Goal: Information Seeking & Learning: Learn about a topic

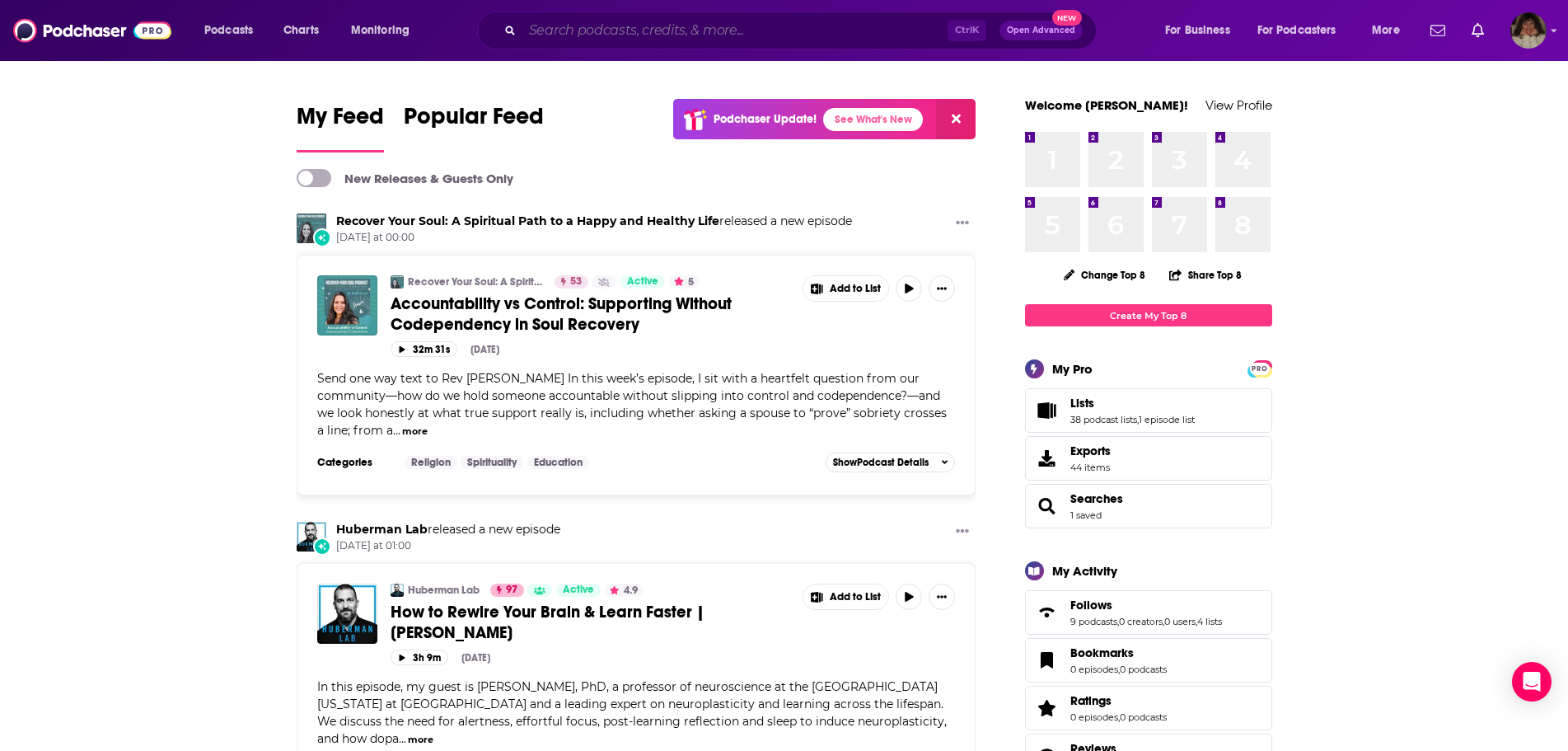
click at [756, 37] on input "Search podcasts, credits, & more..." at bounding box center [734, 30] width 425 height 26
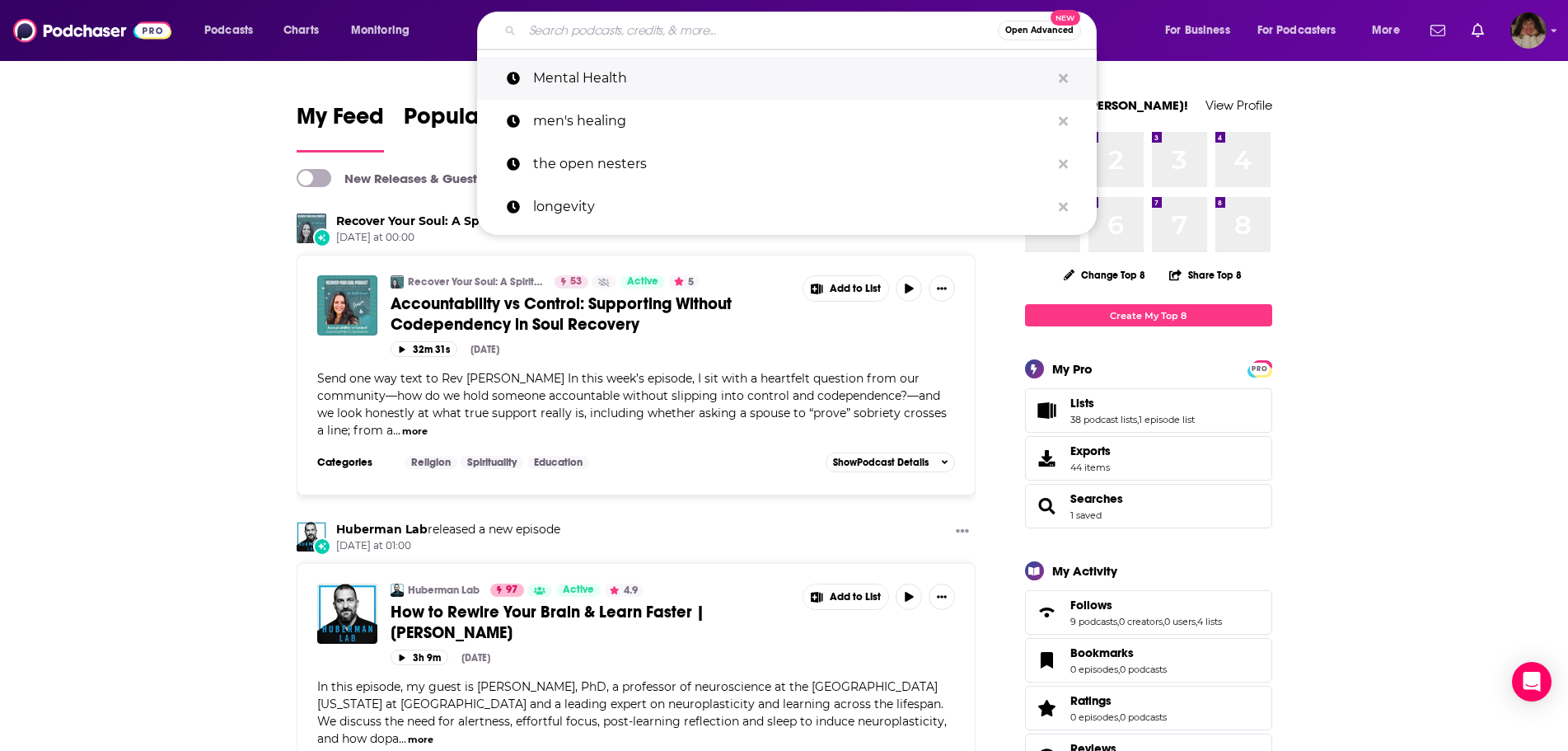
click at [650, 74] on p "Mental Health" at bounding box center [791, 78] width 517 height 43
type input "Mental Health"
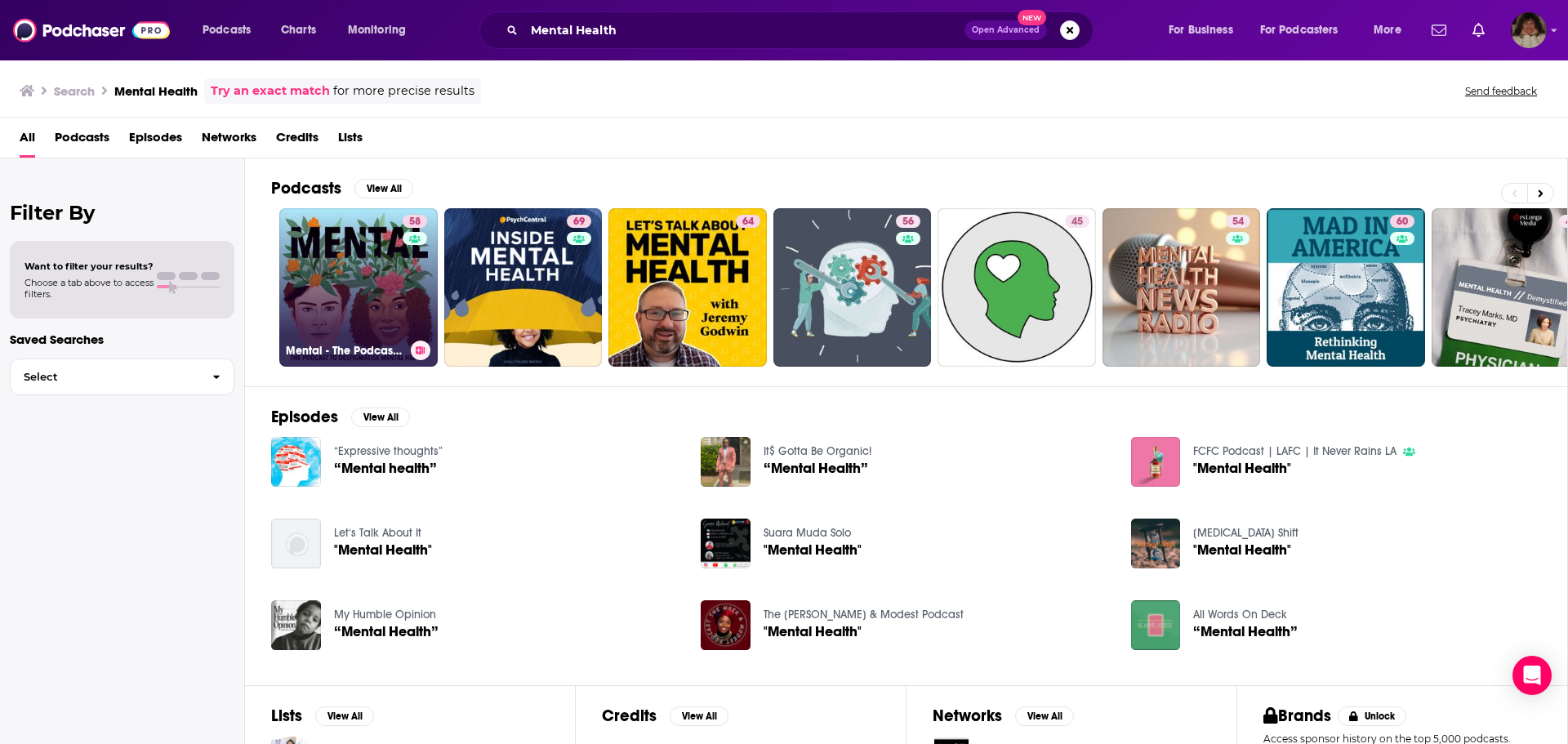
click at [324, 317] on link "58 Mental - The Podcast to Destigmatise Mental Health" at bounding box center [358, 288] width 158 height 158
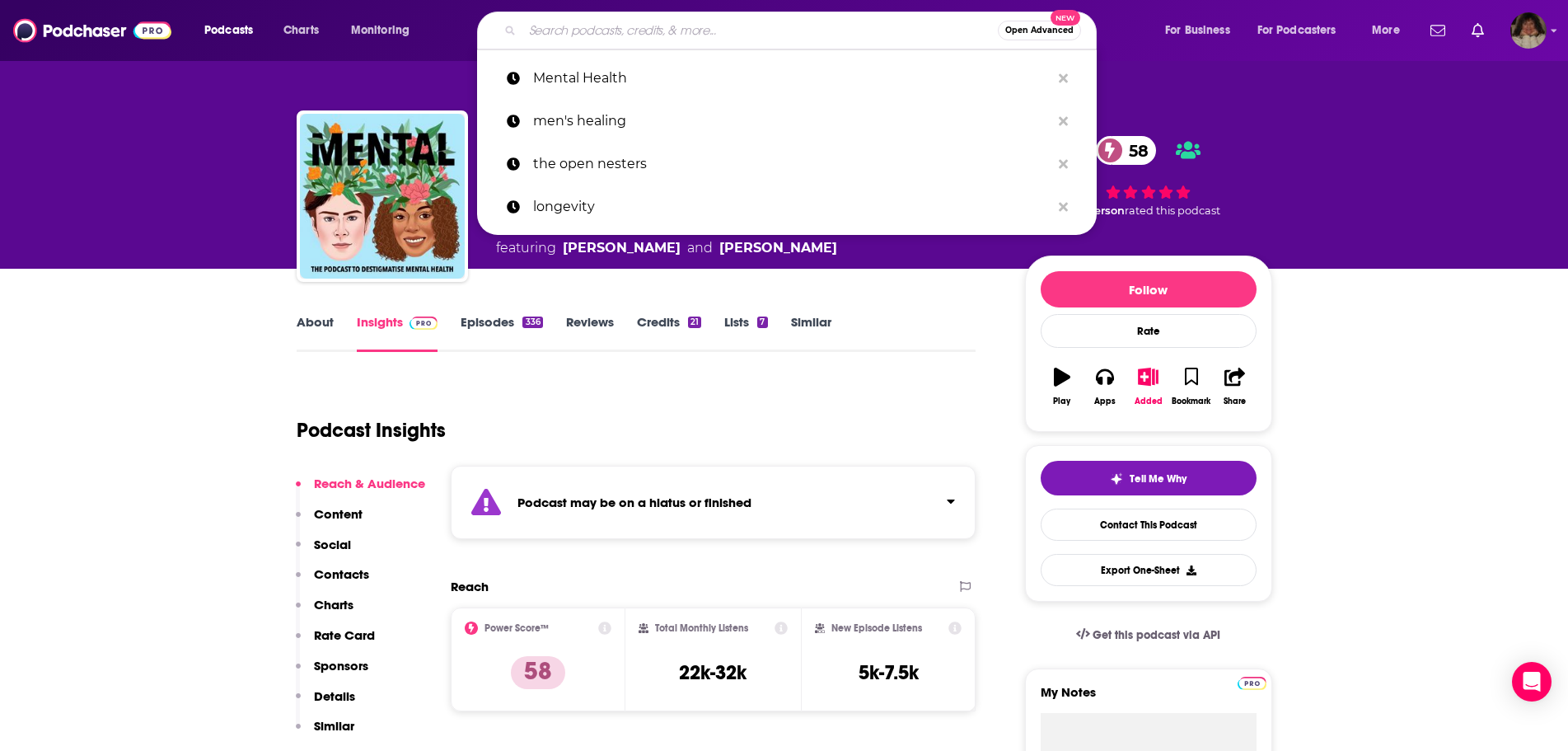
click at [634, 24] on input "Search podcasts, credits, & more..." at bounding box center [760, 30] width 475 height 26
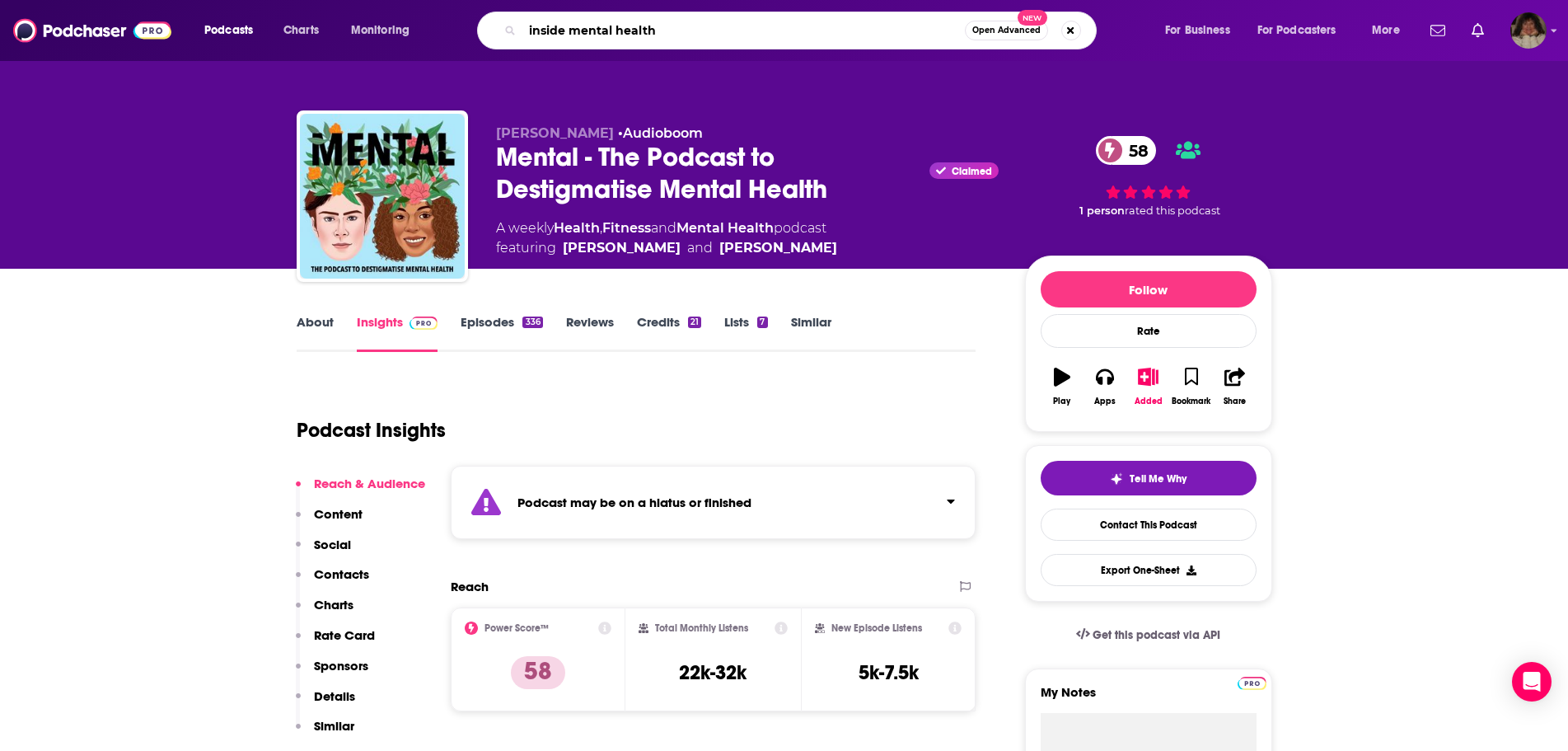
type input "inside mental health"
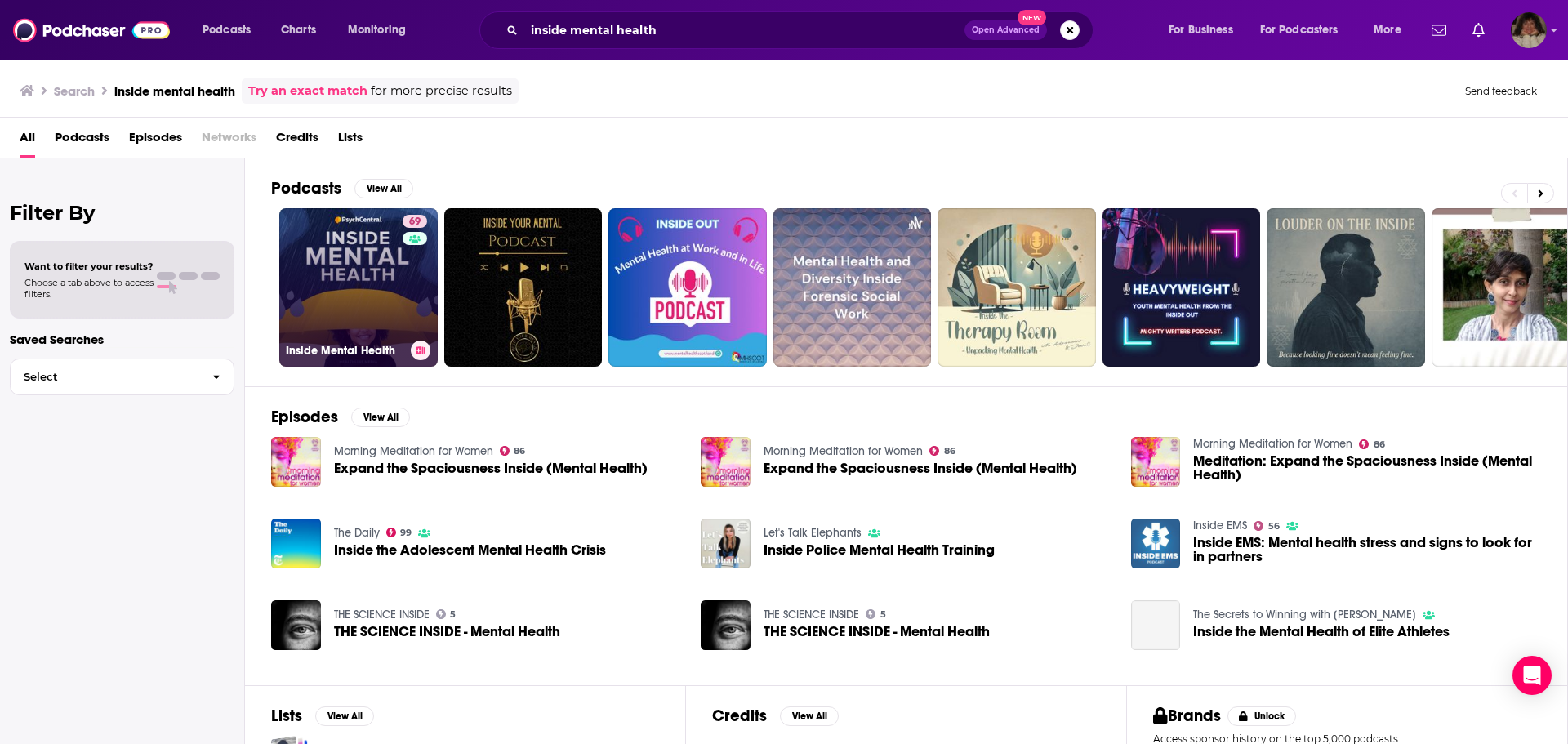
click at [357, 267] on link "69 Inside Mental Health" at bounding box center [358, 288] width 158 height 158
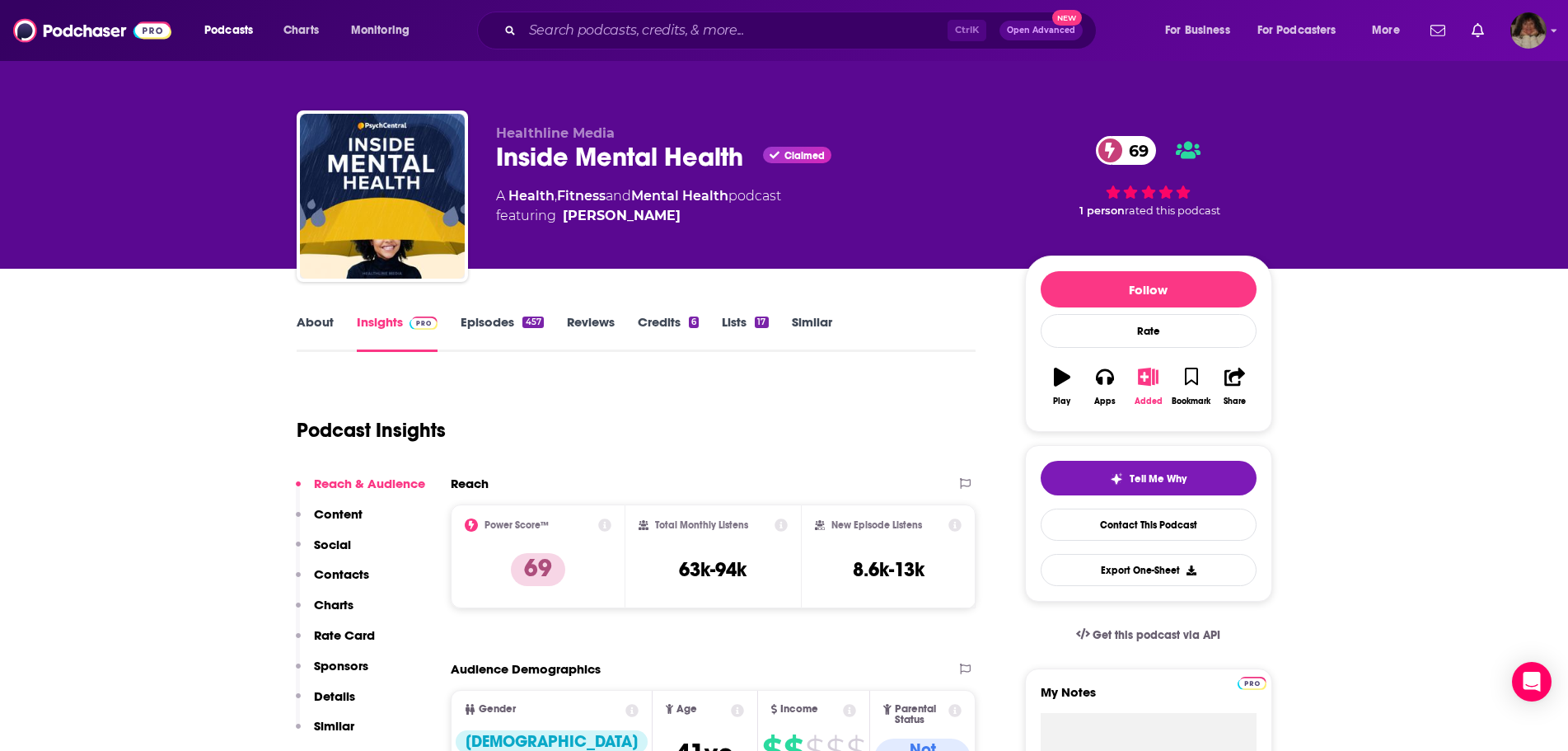
click at [1145, 383] on icon "button" at bounding box center [1147, 376] width 20 height 19
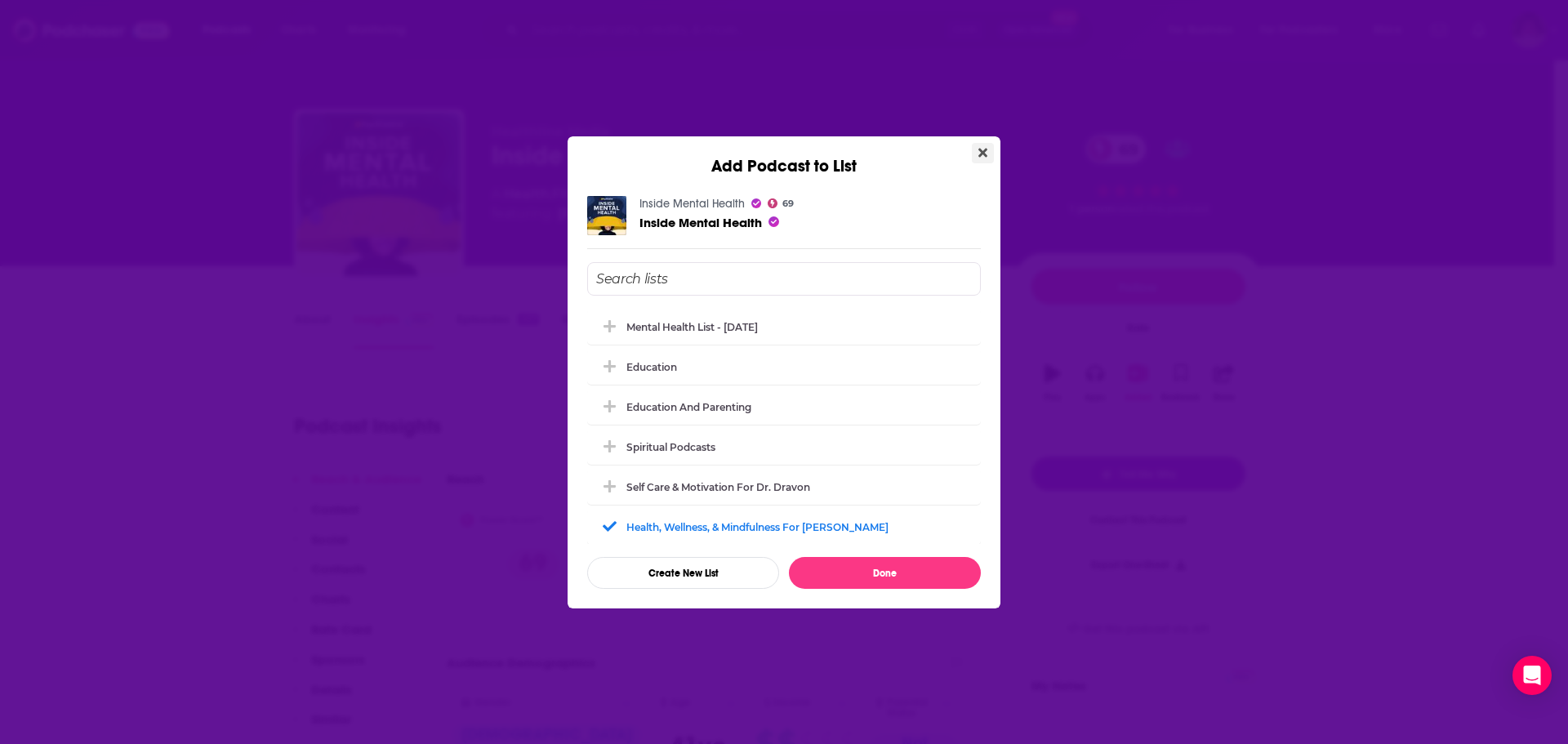
click at [978, 148] on icon "Close" at bounding box center [982, 152] width 9 height 14
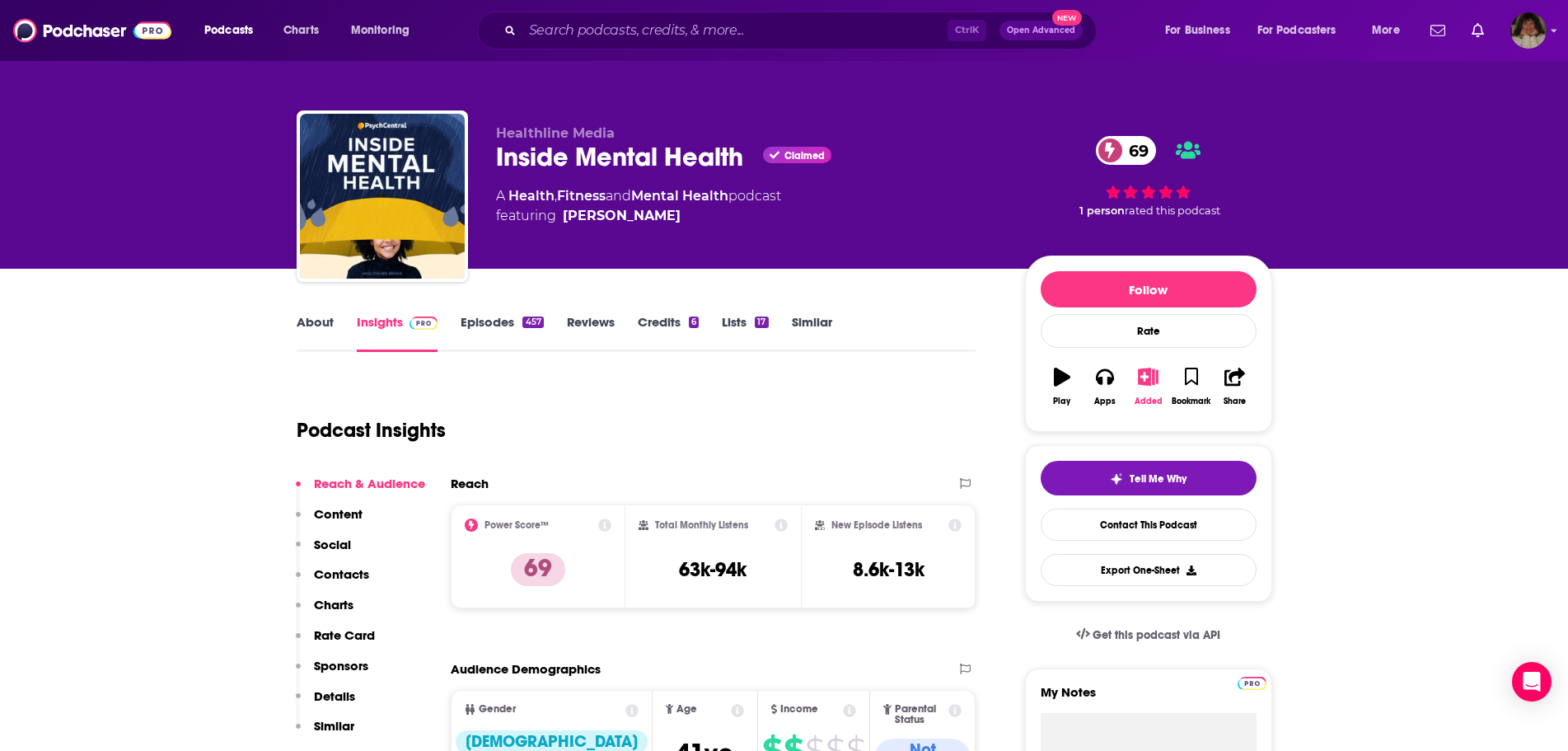
click at [1151, 385] on icon "button" at bounding box center [1147, 376] width 20 height 19
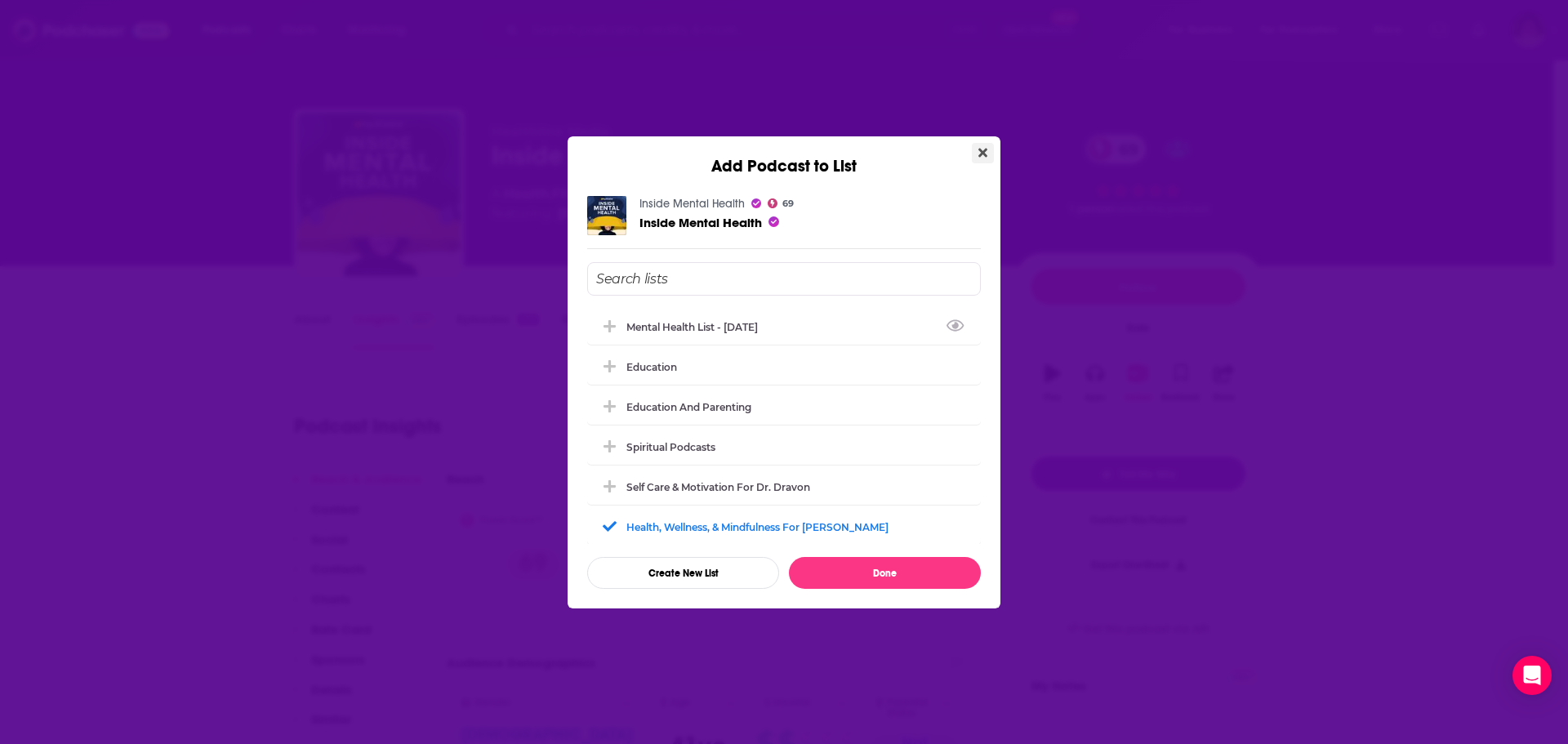
click at [985, 152] on icon "Close" at bounding box center [982, 152] width 9 height 9
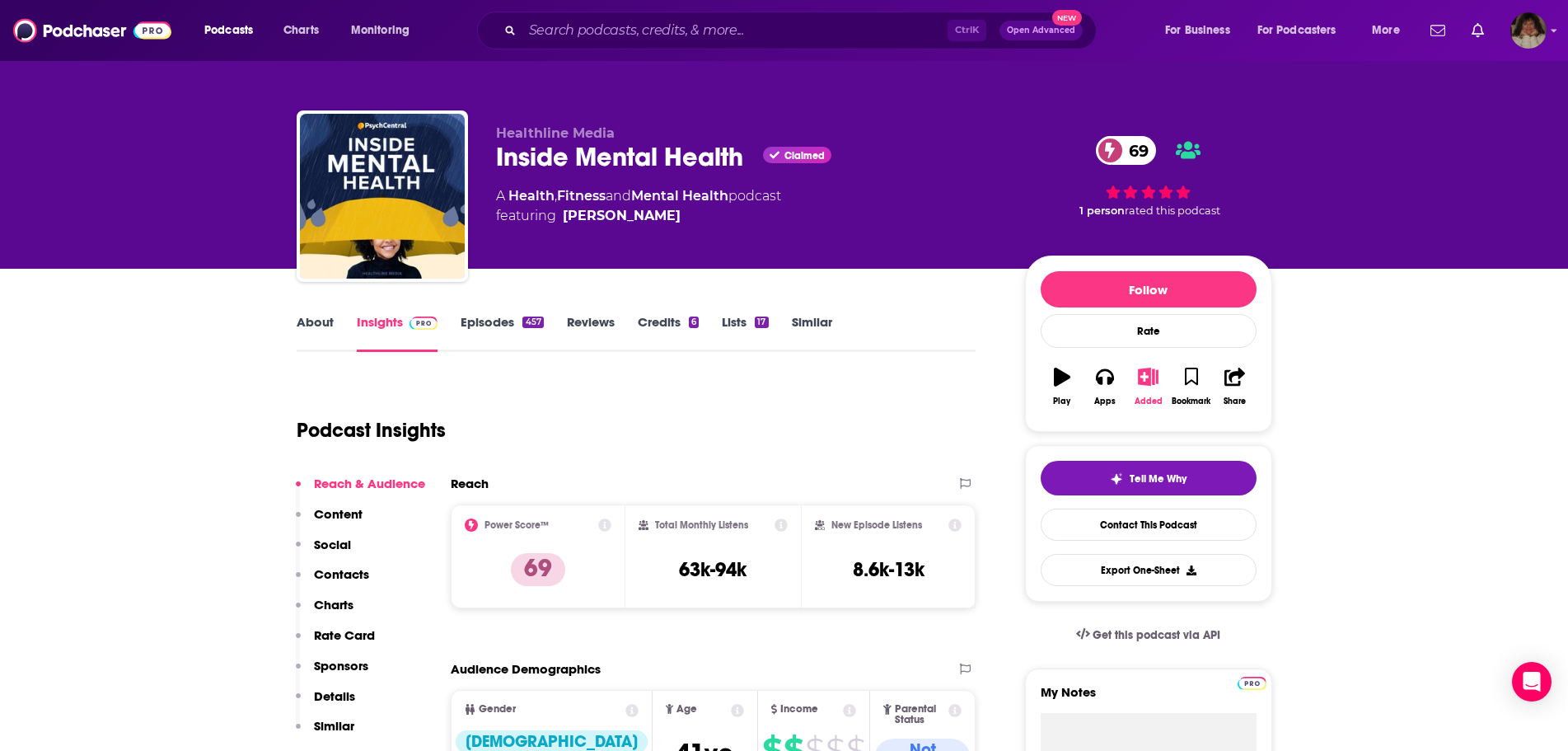
click at [1142, 367] on icon "button" at bounding box center [1147, 376] width 20 height 19
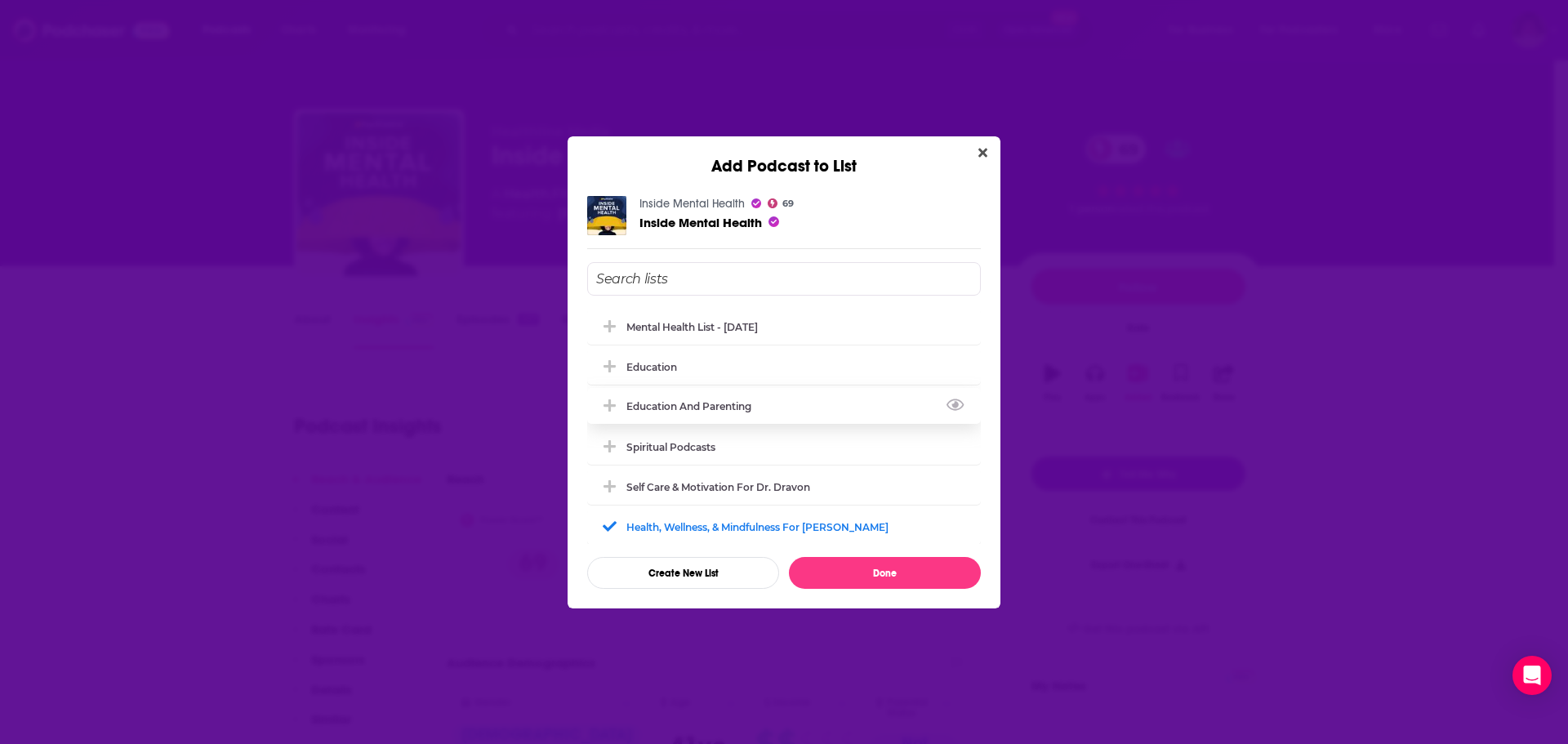
scroll to position [163, 0]
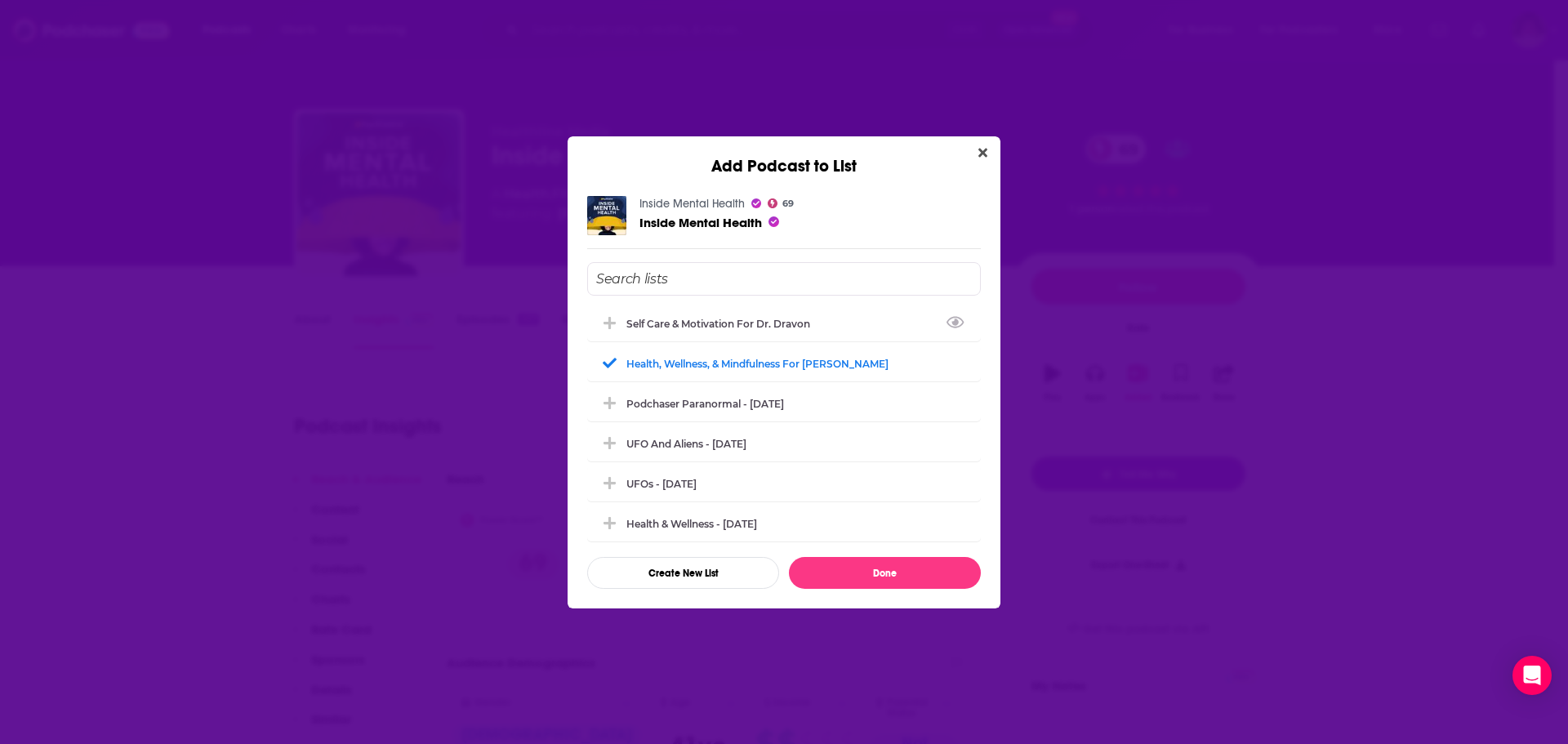
click at [995, 151] on div "Add Podcast to List" at bounding box center [784, 155] width 433 height 40
click at [987, 152] on icon "Close" at bounding box center [982, 152] width 9 height 14
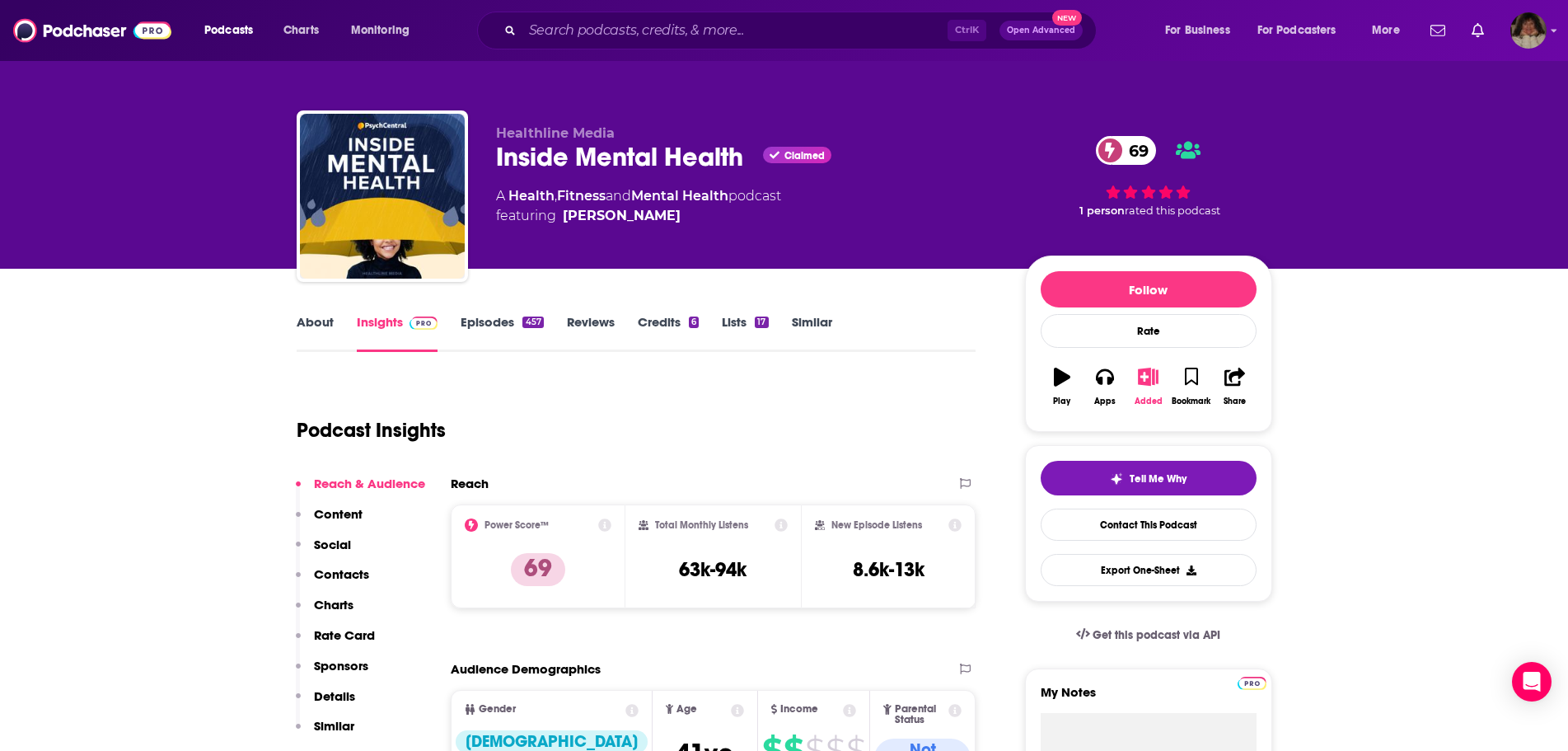
click at [1140, 382] on icon "button" at bounding box center [1147, 376] width 20 height 19
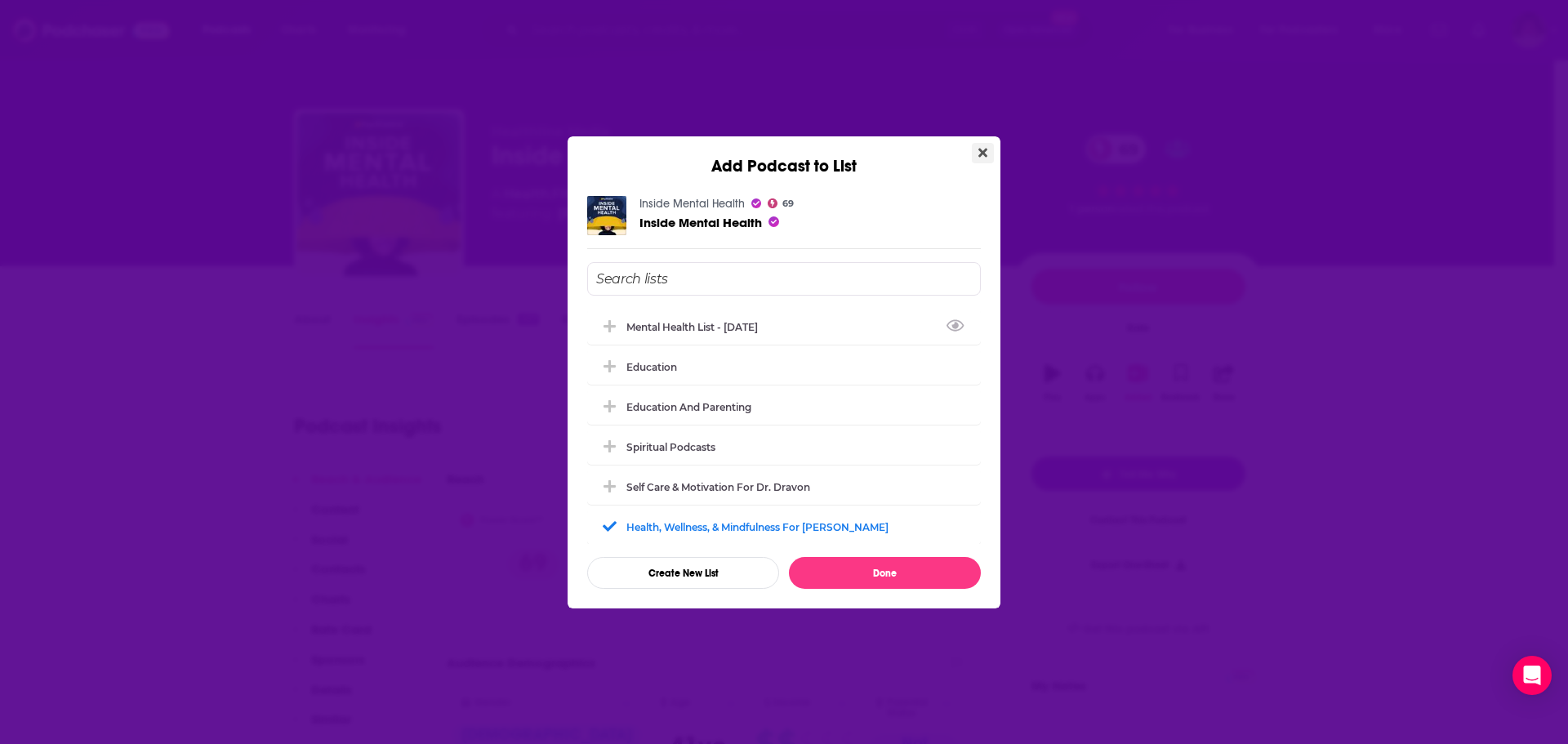
click at [977, 151] on button "Close" at bounding box center [983, 152] width 22 height 20
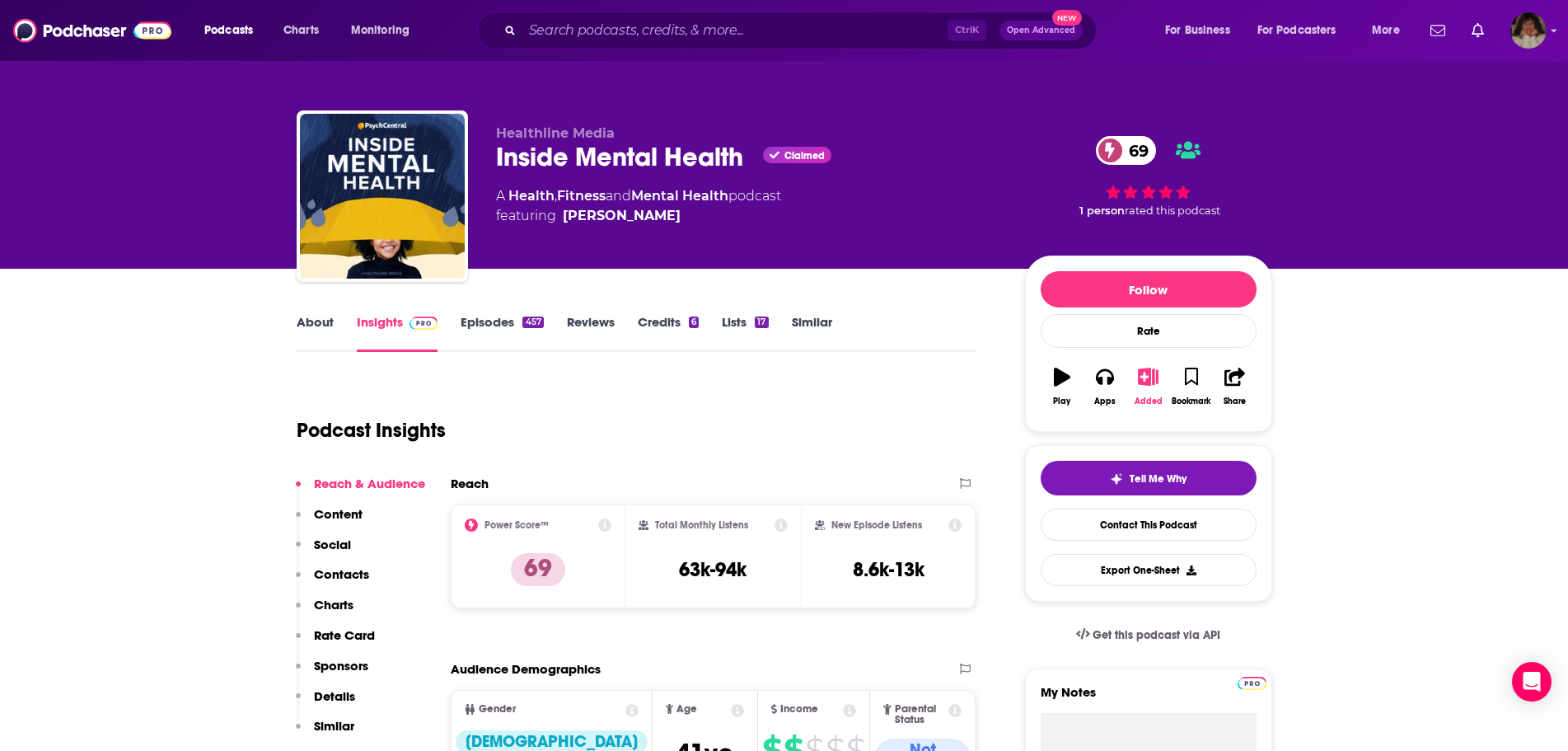
click at [1159, 379] on button "Added" at bounding box center [1147, 386] width 43 height 59
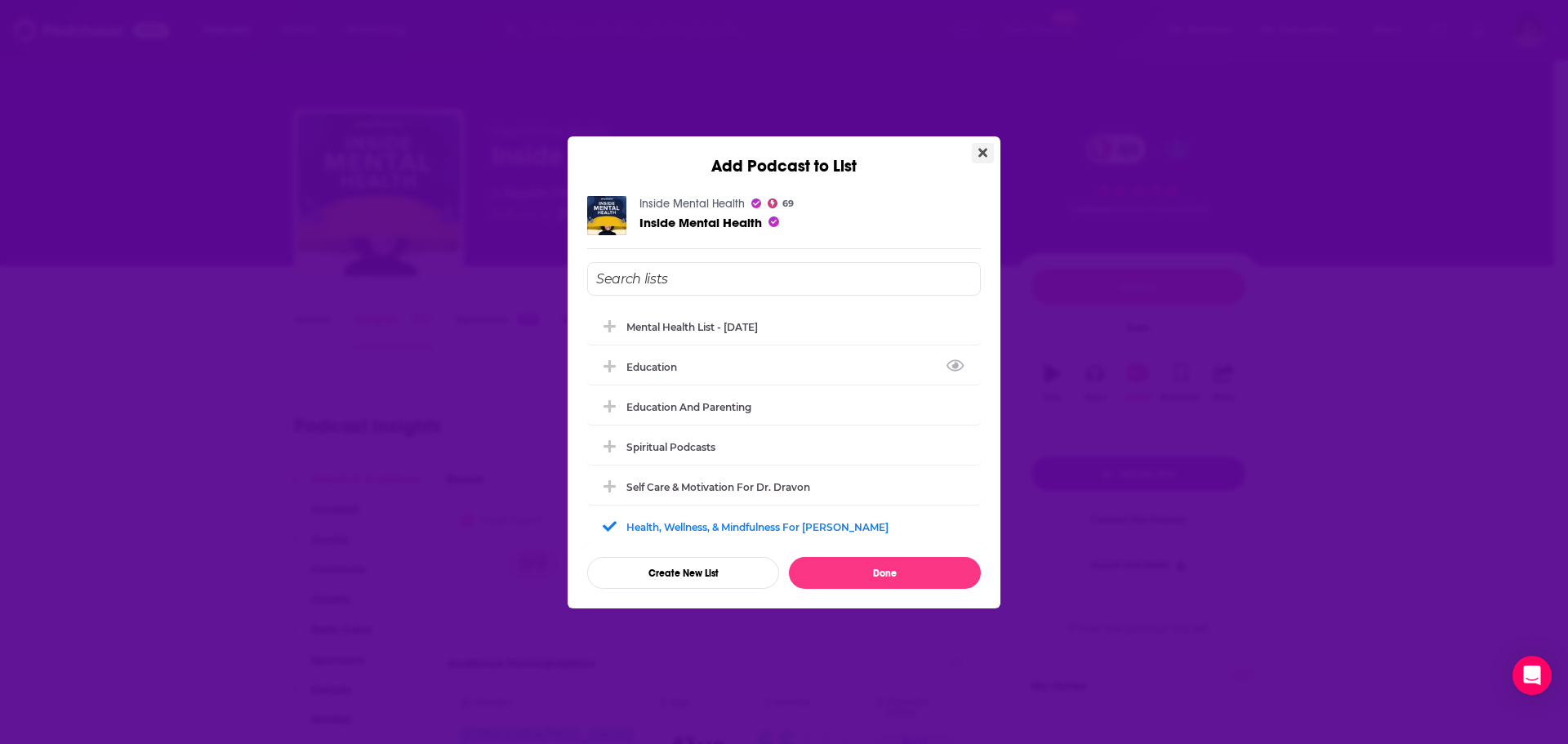
click at [993, 156] on button "Close" at bounding box center [983, 152] width 22 height 20
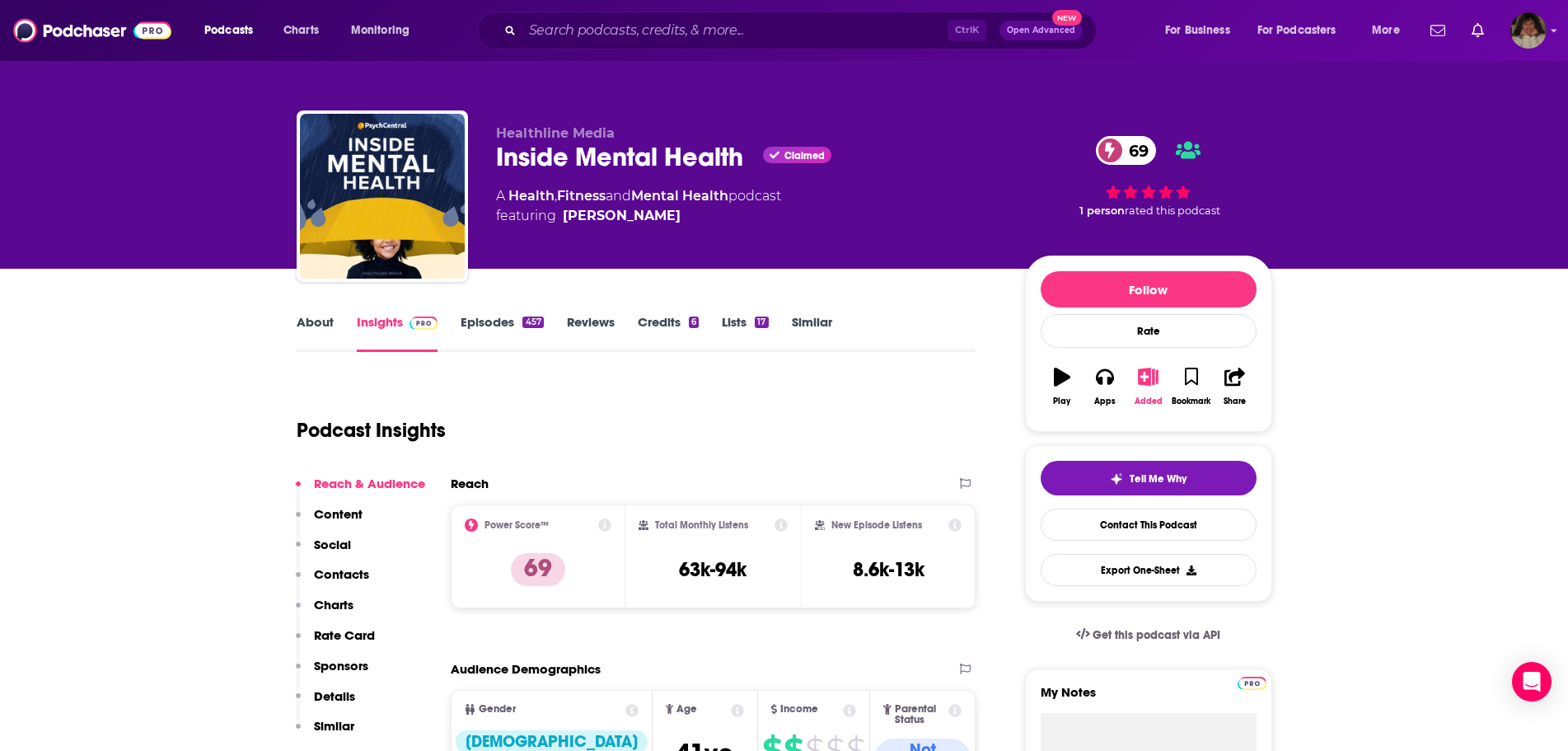
click at [1151, 388] on button "Added" at bounding box center [1147, 386] width 43 height 59
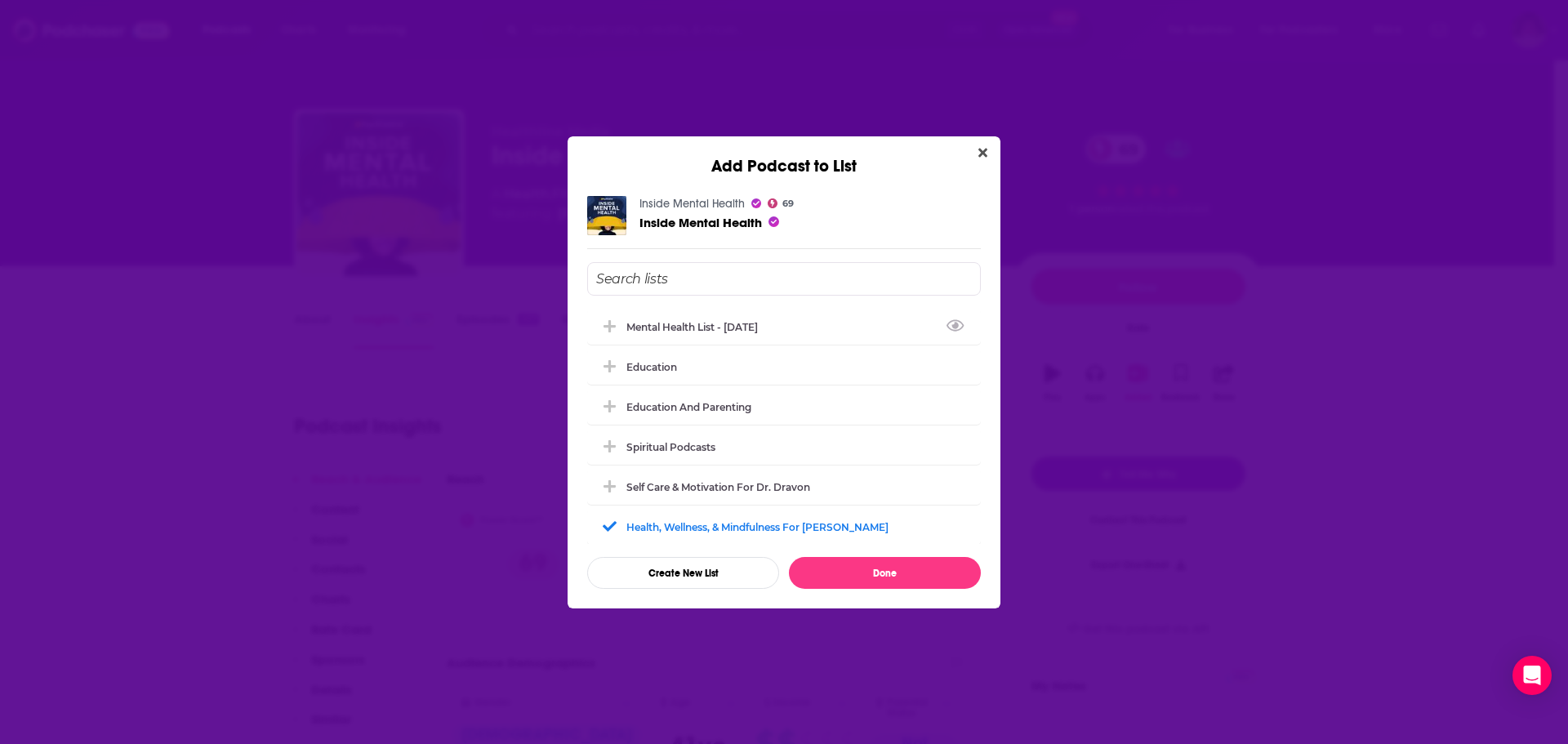
click at [986, 140] on div "Add Podcast to List" at bounding box center [784, 155] width 433 height 40
click at [988, 156] on button "Close" at bounding box center [983, 152] width 22 height 20
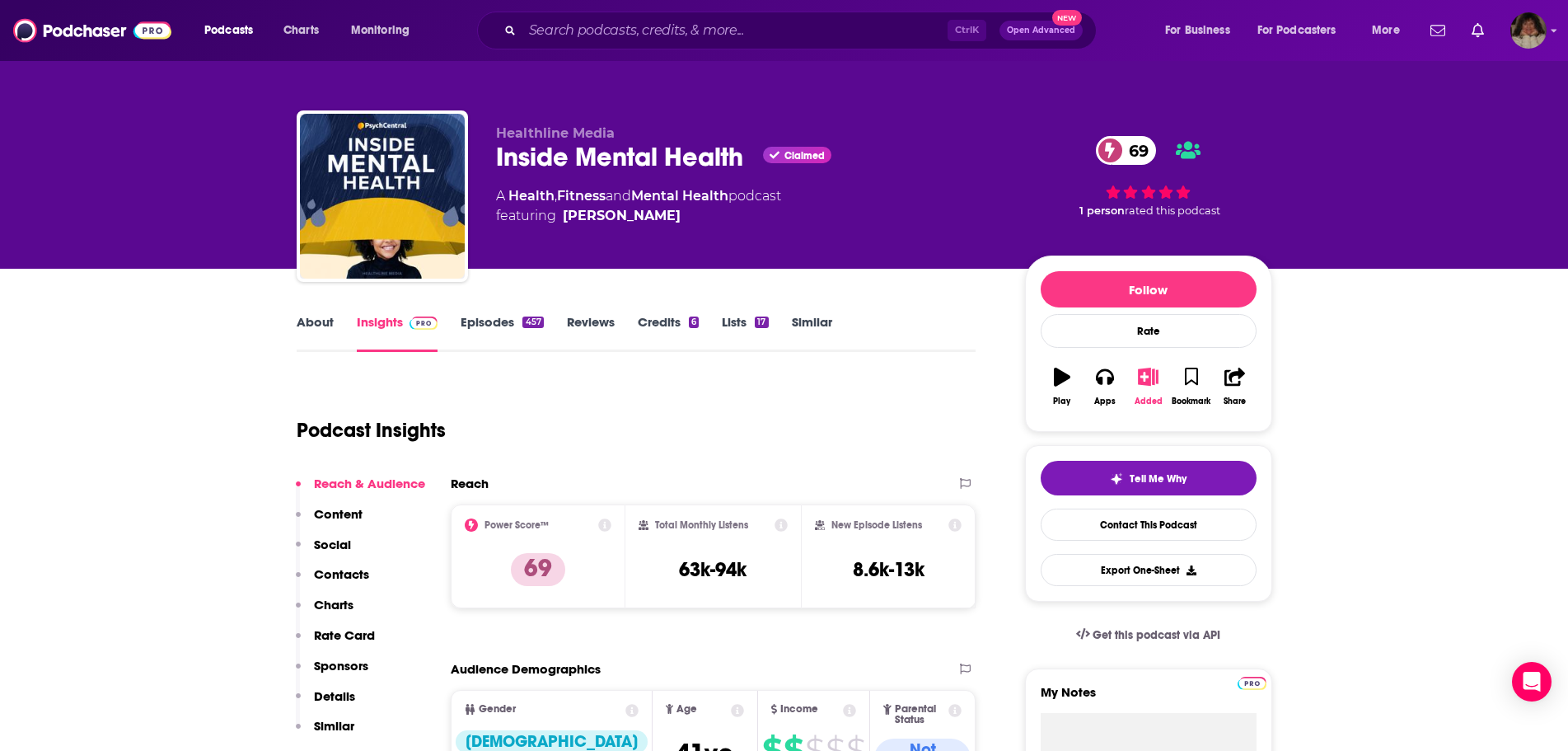
click at [1140, 373] on icon "button" at bounding box center [1147, 376] width 20 height 19
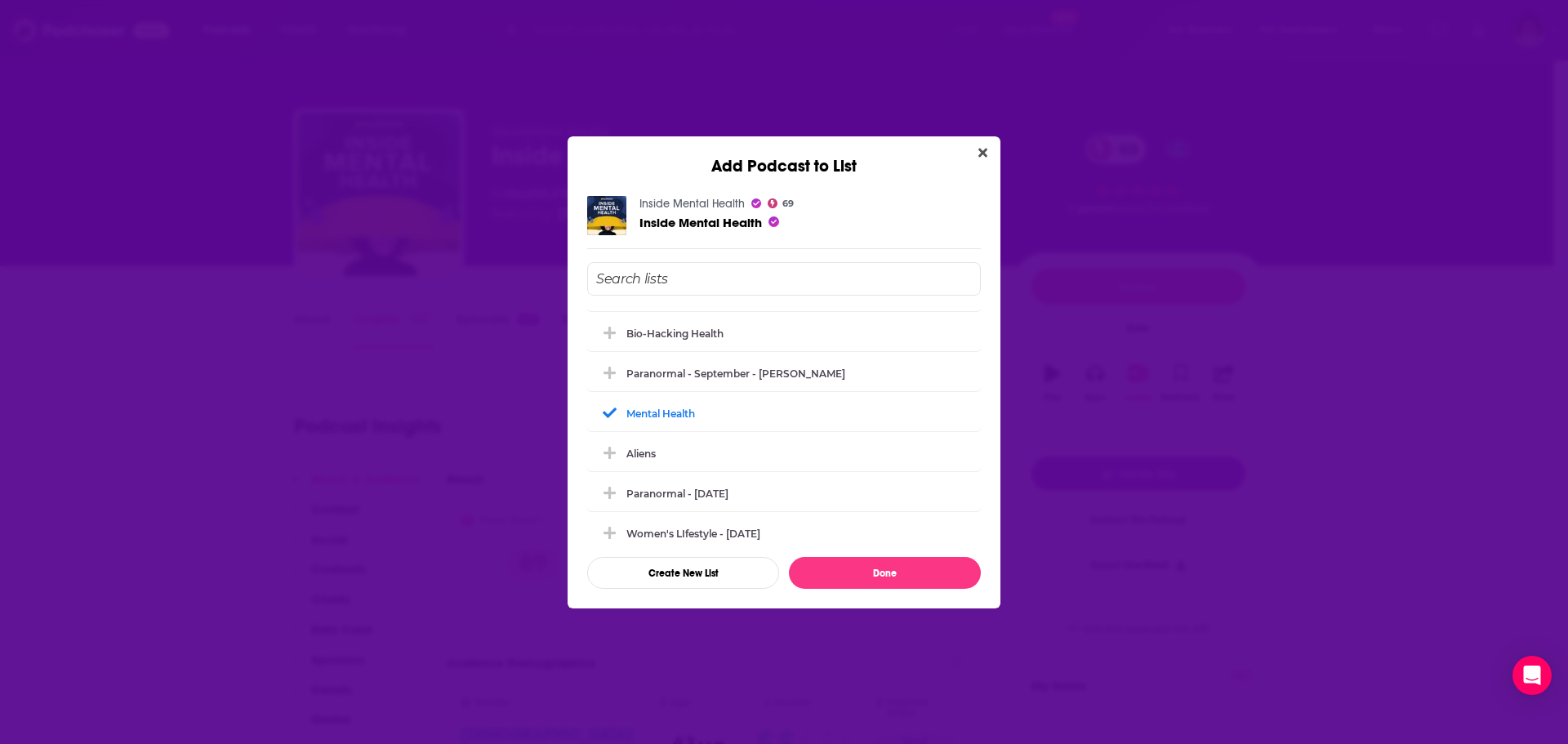
scroll to position [0, 0]
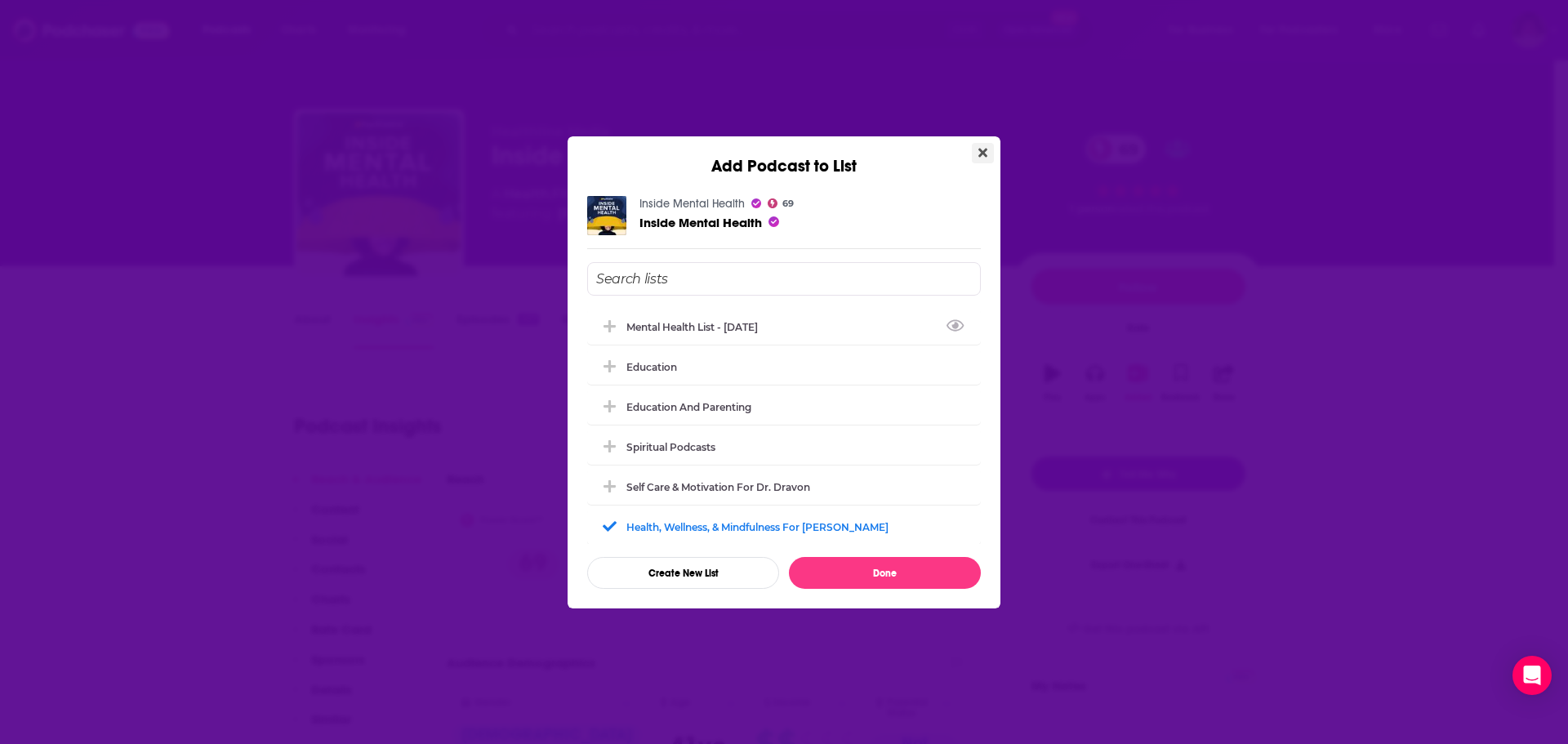
click at [982, 155] on icon "Close" at bounding box center [982, 152] width 9 height 9
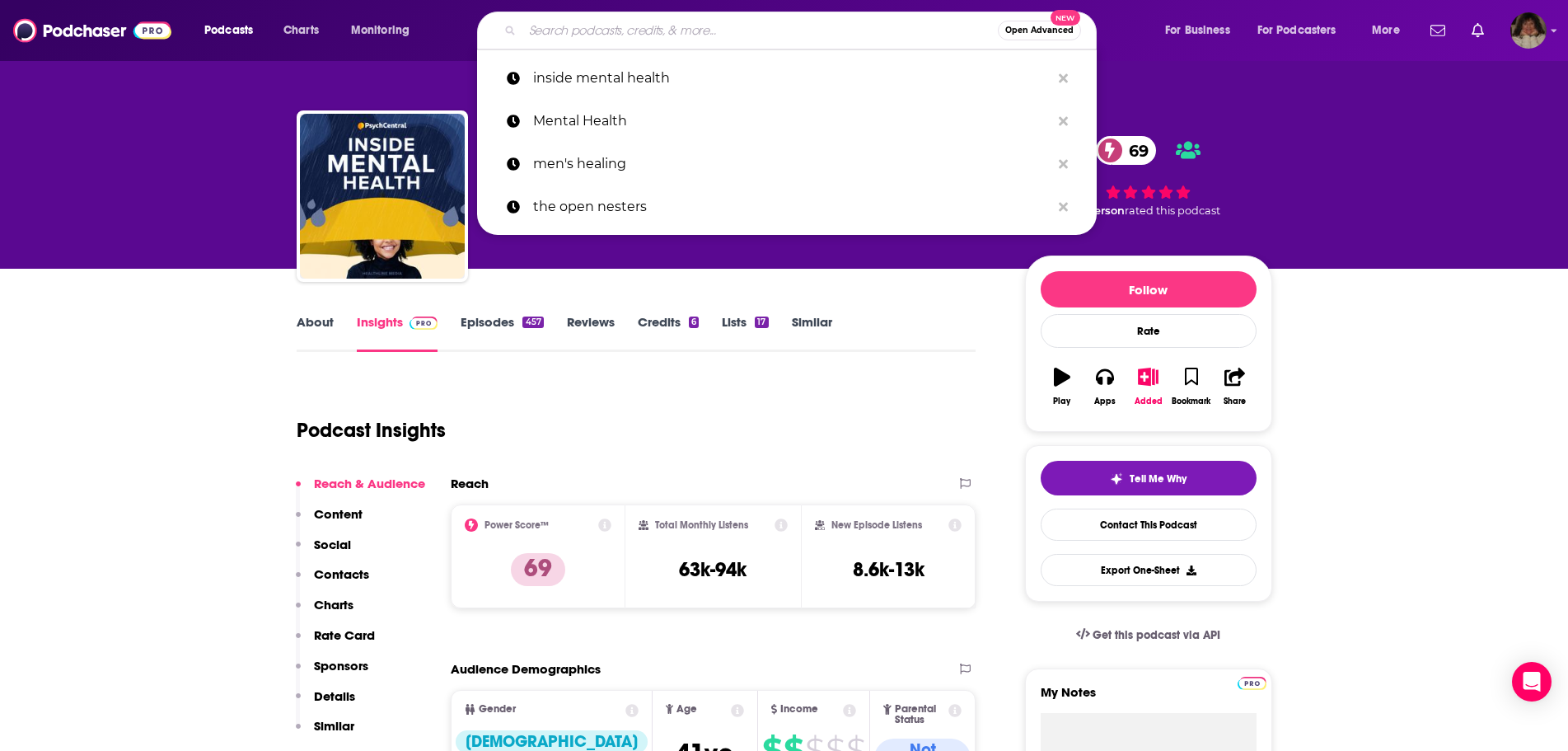
click at [655, 34] on input "Search podcasts, credits, & more..." at bounding box center [760, 30] width 475 height 26
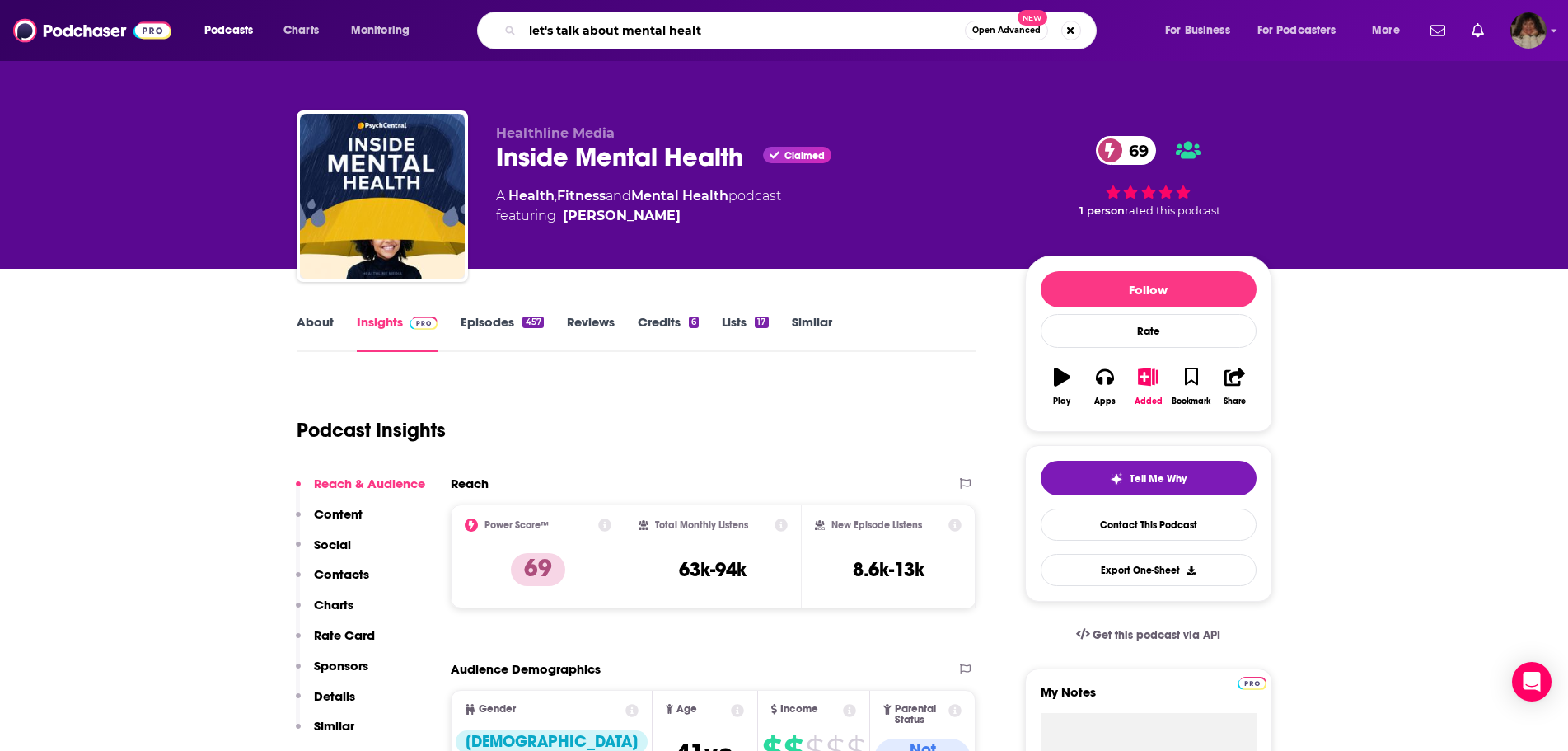
type input "let's talk about mental health"
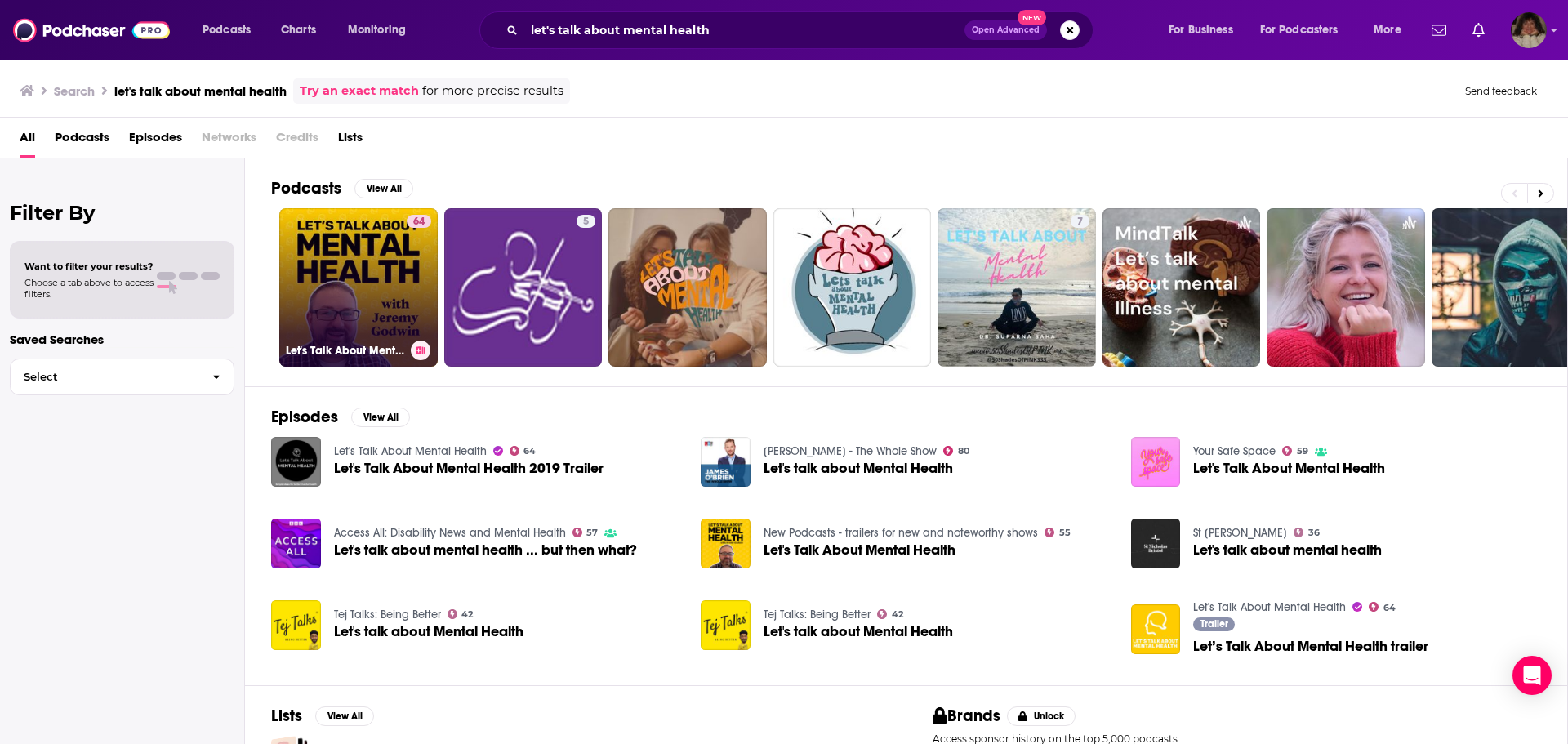
click at [378, 275] on link "64 Let's Talk About Mental Health" at bounding box center [358, 288] width 158 height 158
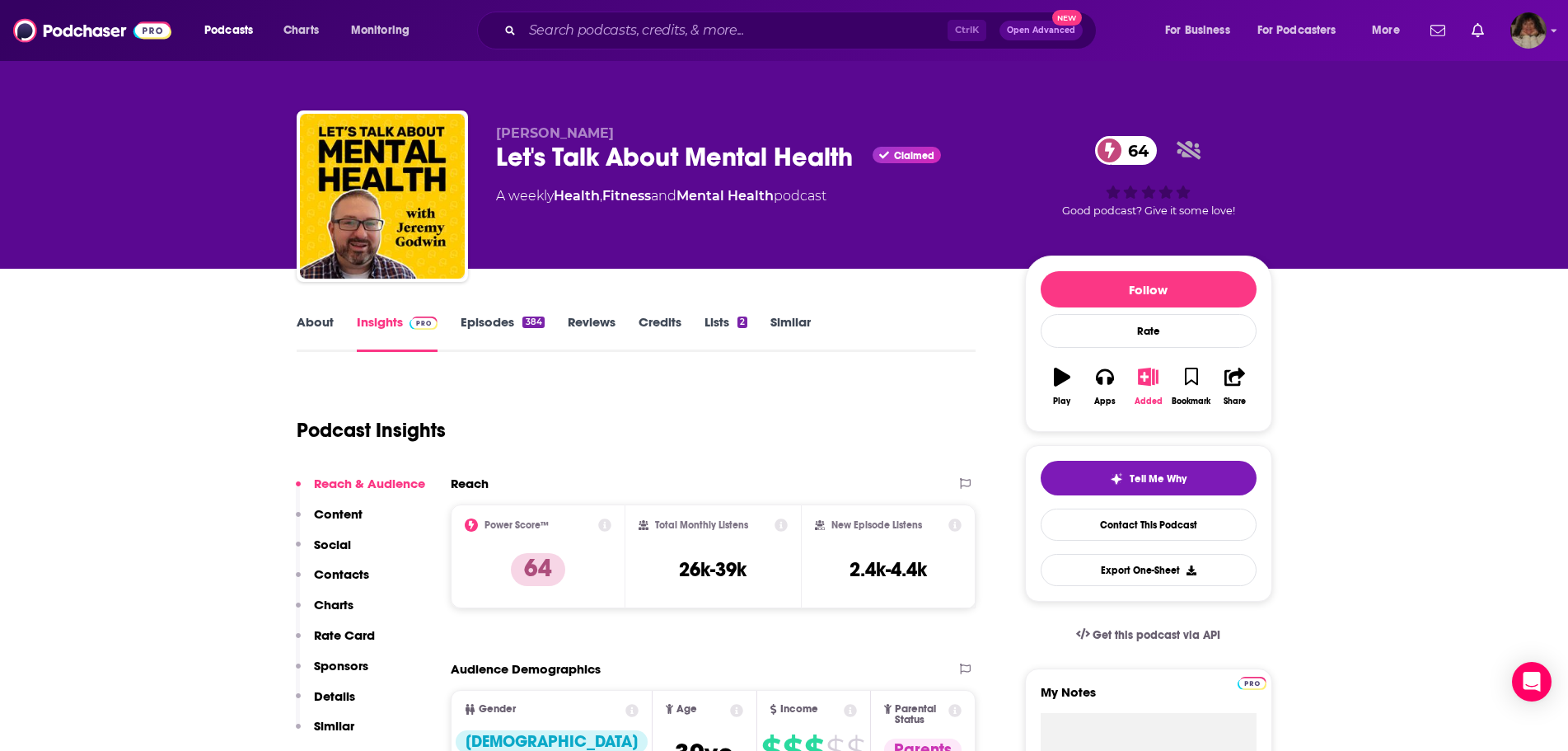
click at [1151, 375] on icon "button" at bounding box center [1147, 376] width 20 height 19
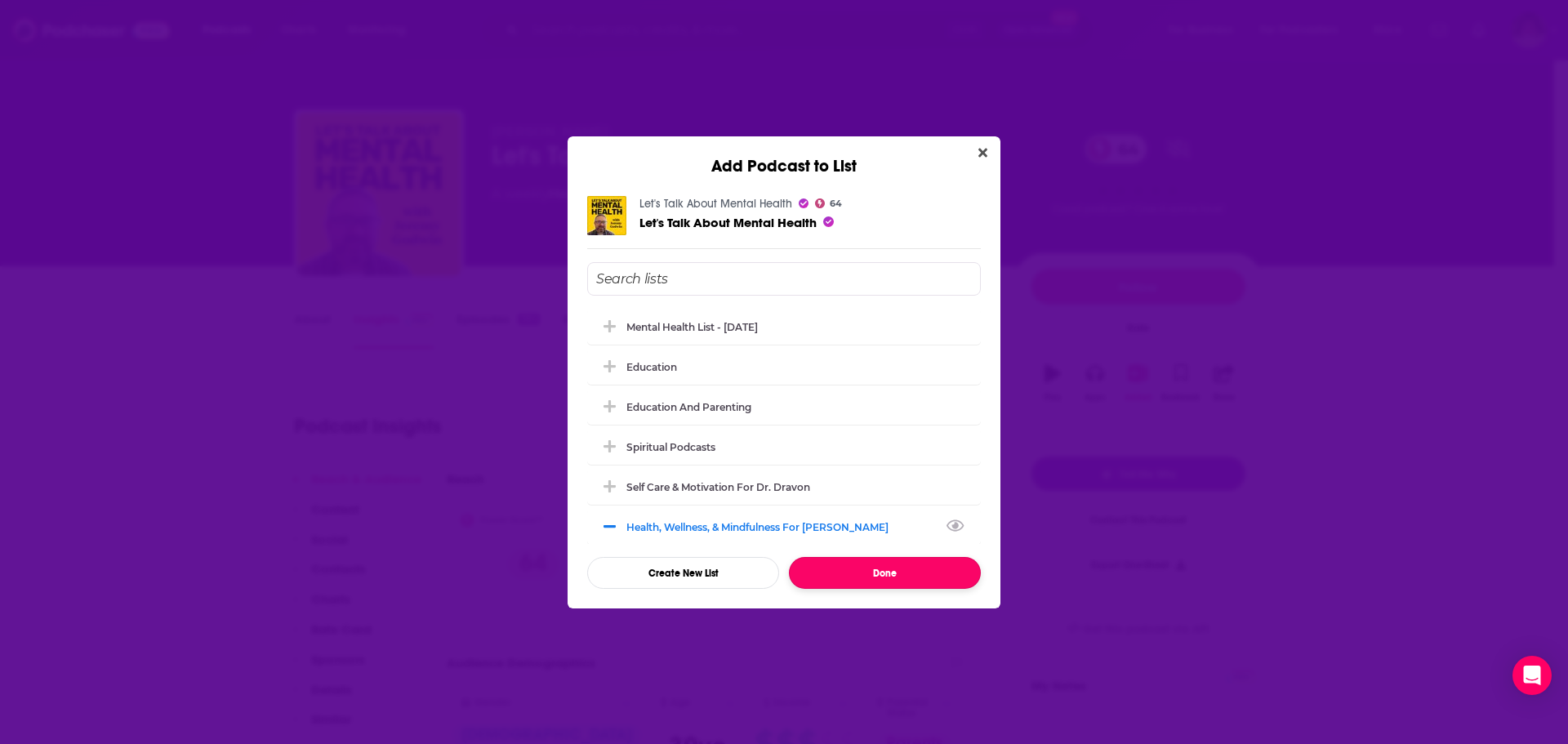
click at [865, 576] on button "Done" at bounding box center [884, 572] width 192 height 32
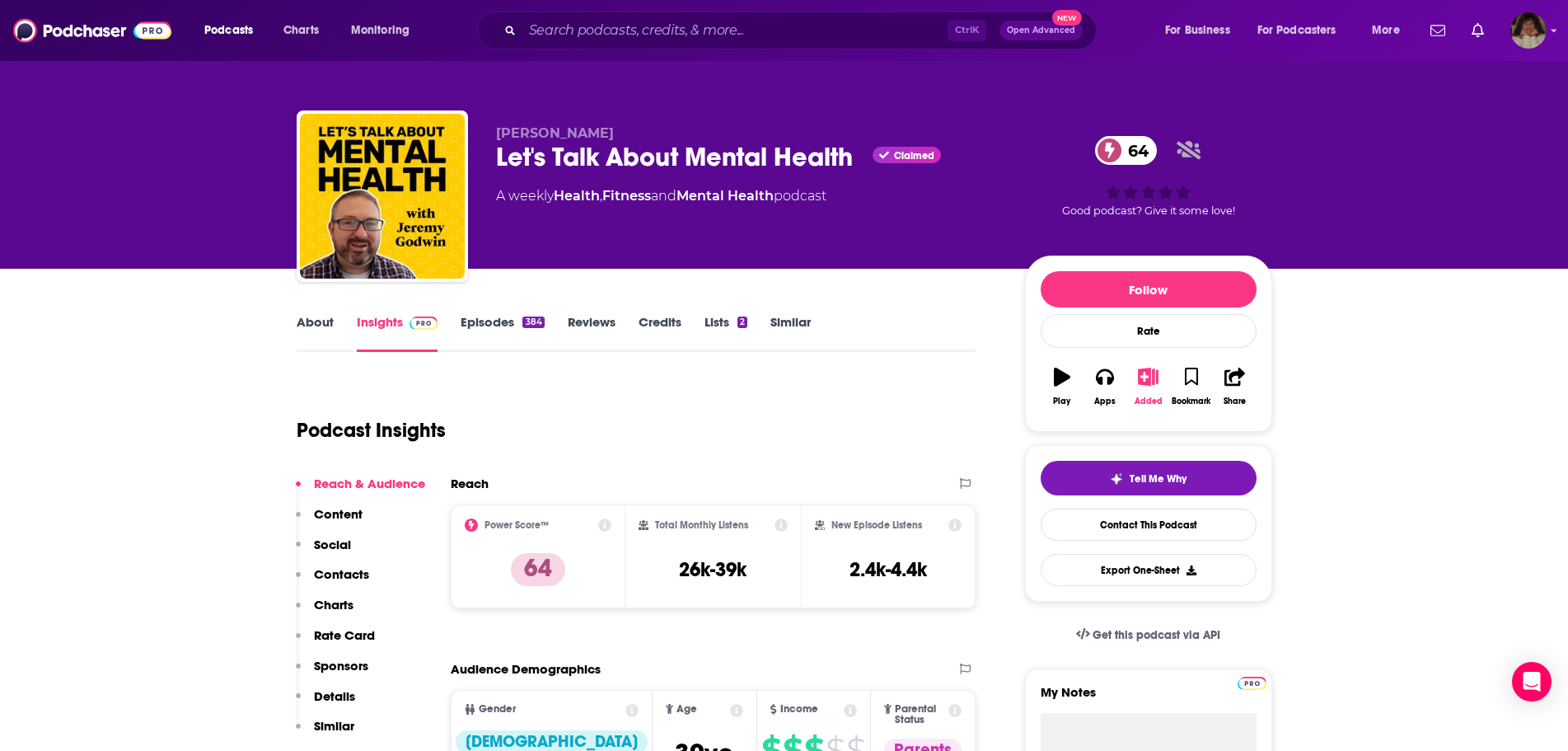
click at [1141, 389] on button "Added" at bounding box center [1147, 386] width 43 height 59
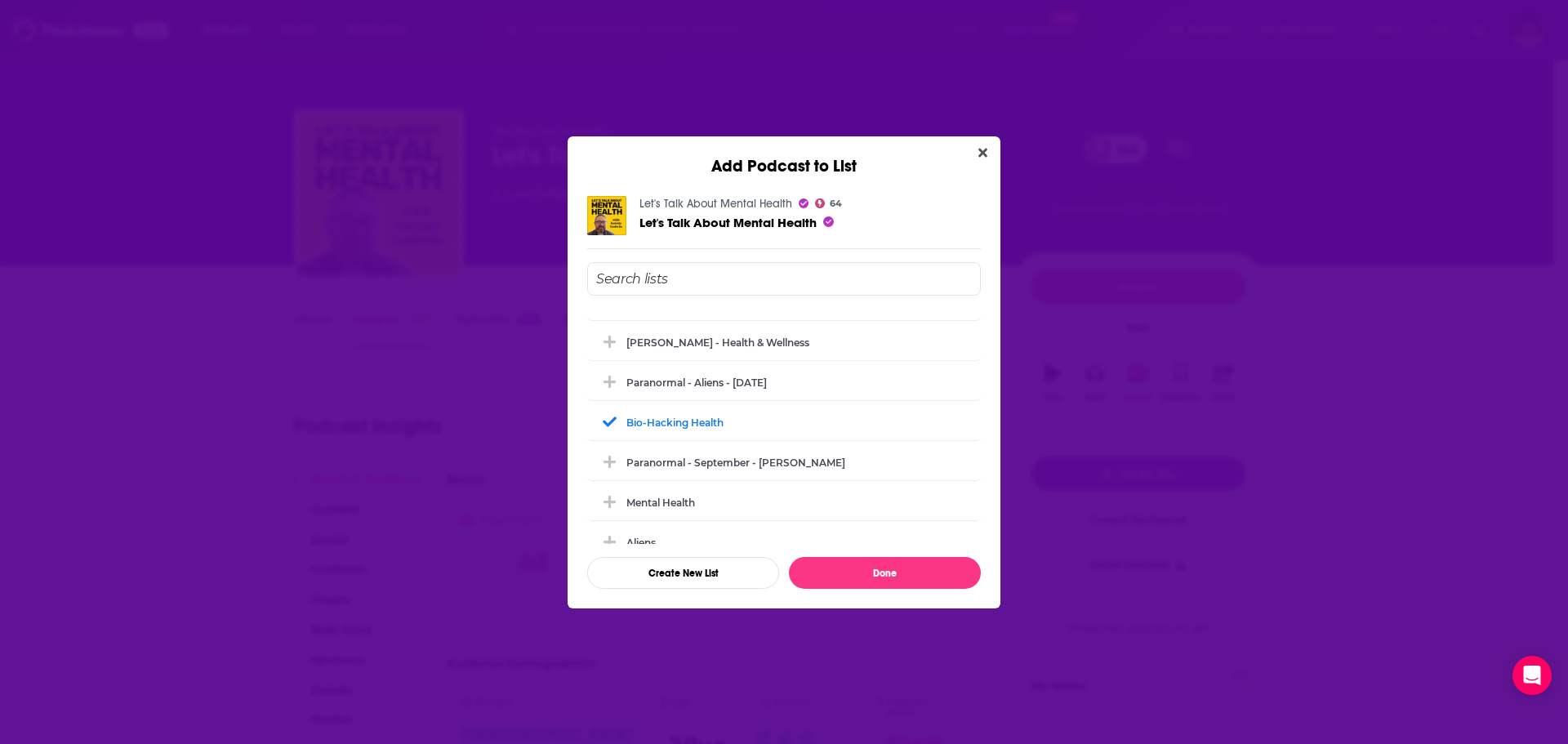
scroll to position [653, 0]
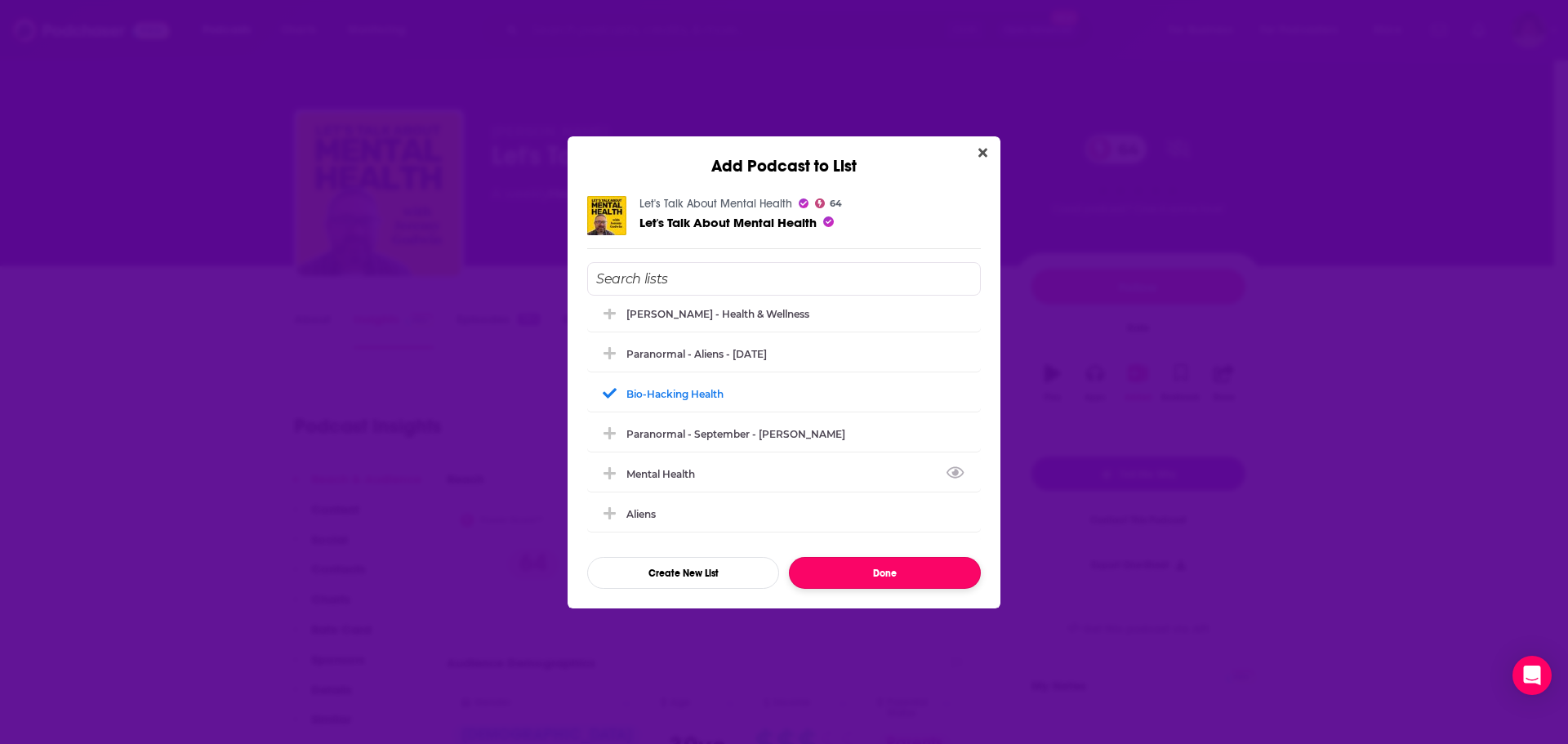
drag, startPoint x: 930, startPoint y: 565, endPoint x: 935, endPoint y: 553, distance: 13.0
click at [931, 560] on button "Done" at bounding box center [884, 572] width 192 height 32
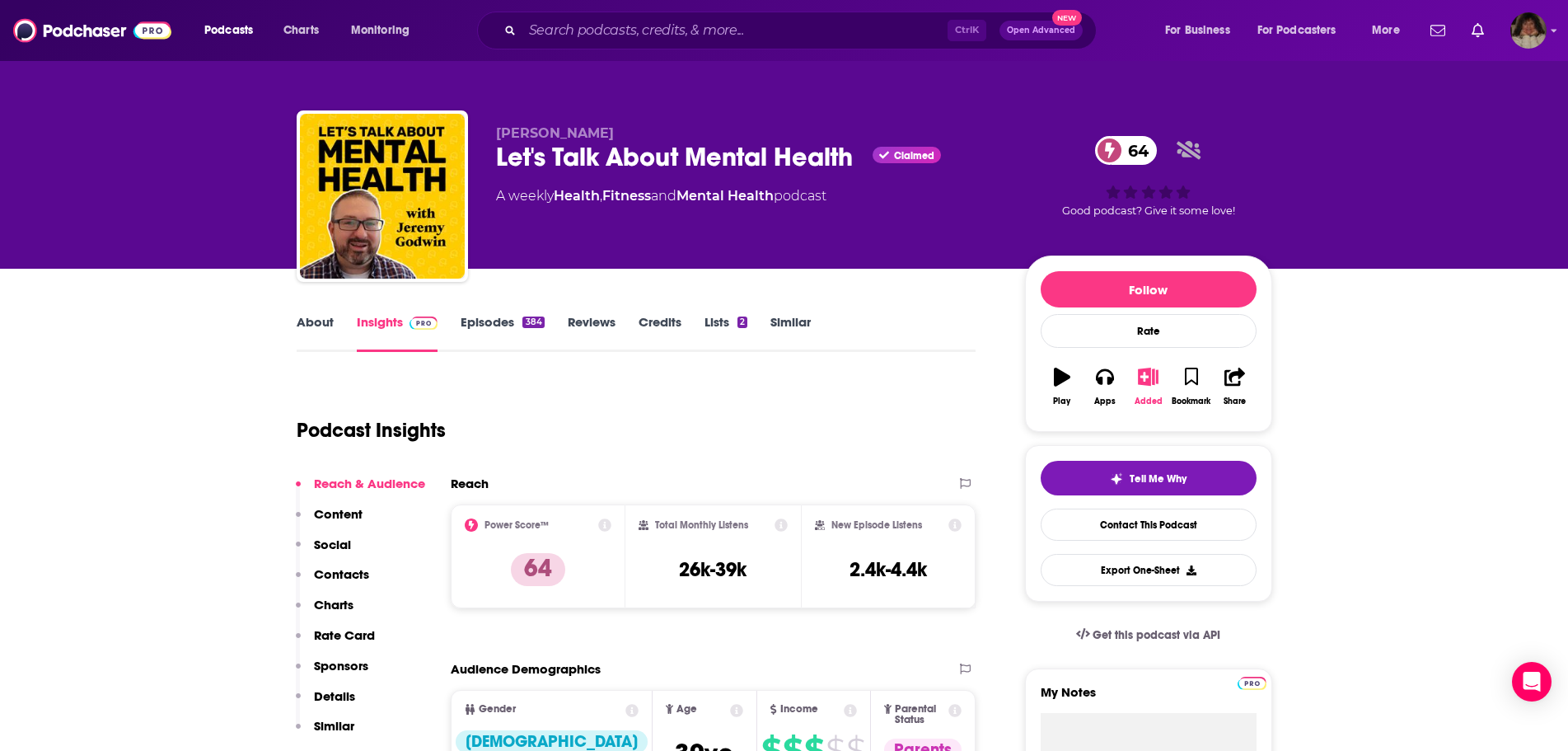
click at [1142, 392] on button "Added" at bounding box center [1147, 386] width 43 height 59
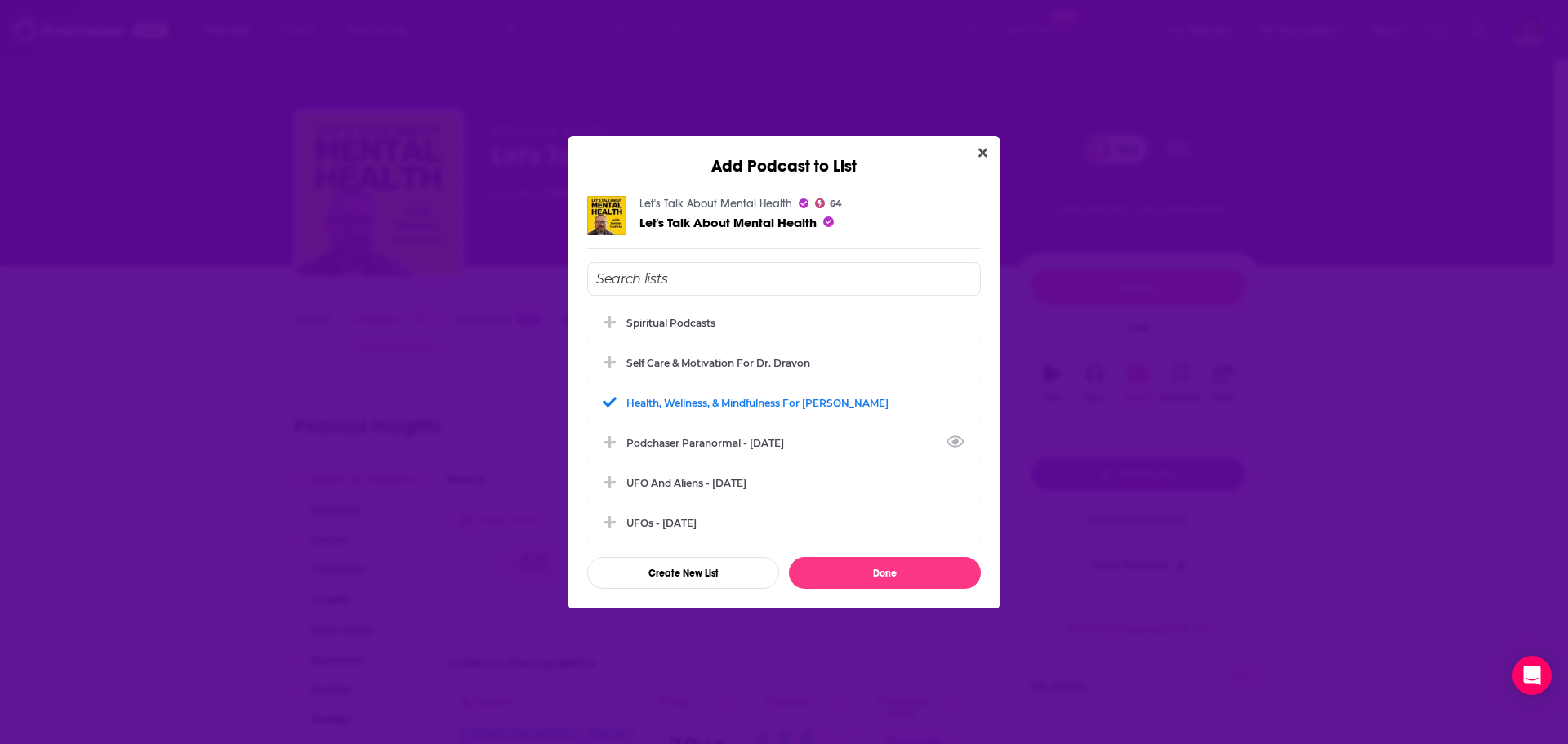
scroll to position [0, 0]
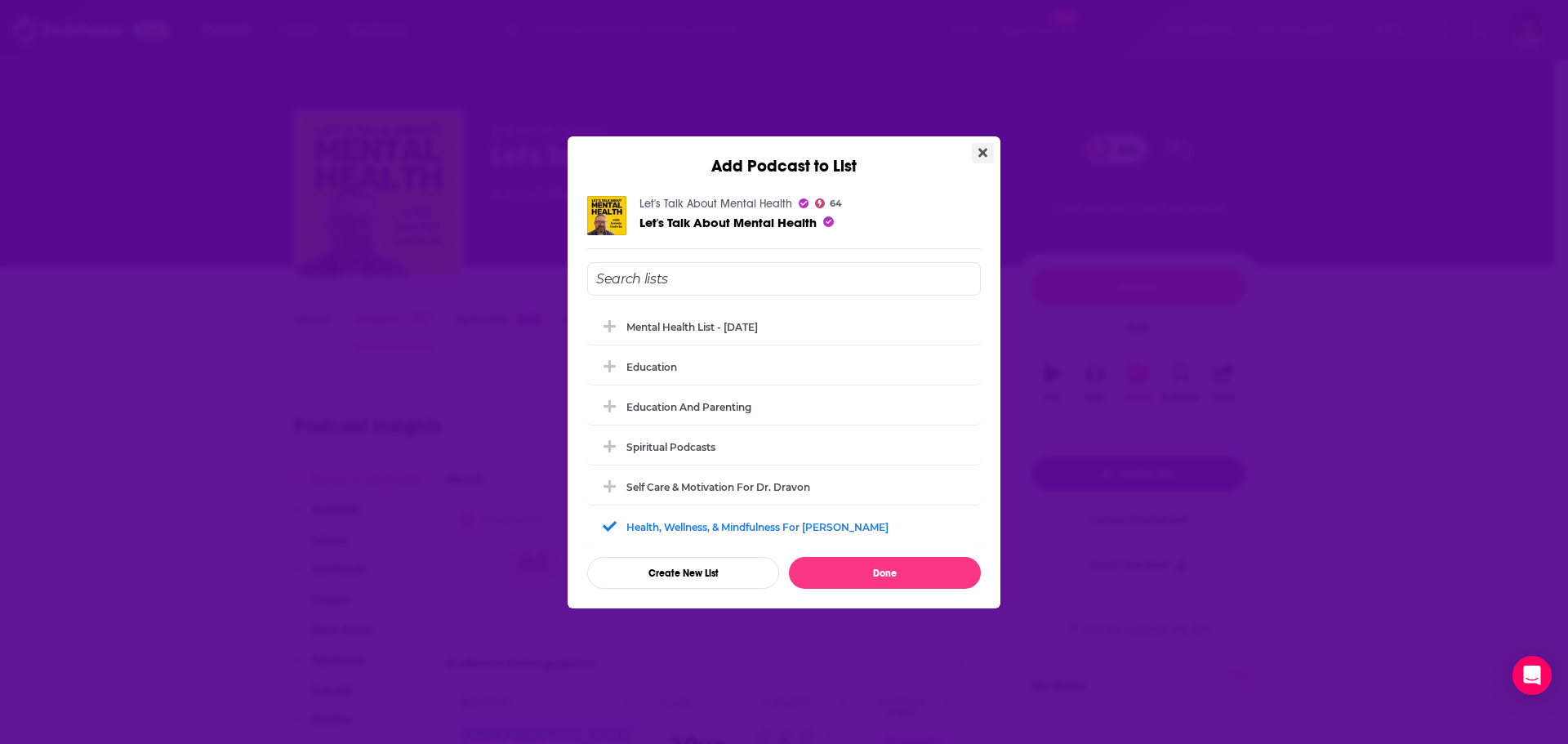
click at [987, 157] on icon "Close" at bounding box center [982, 152] width 9 height 14
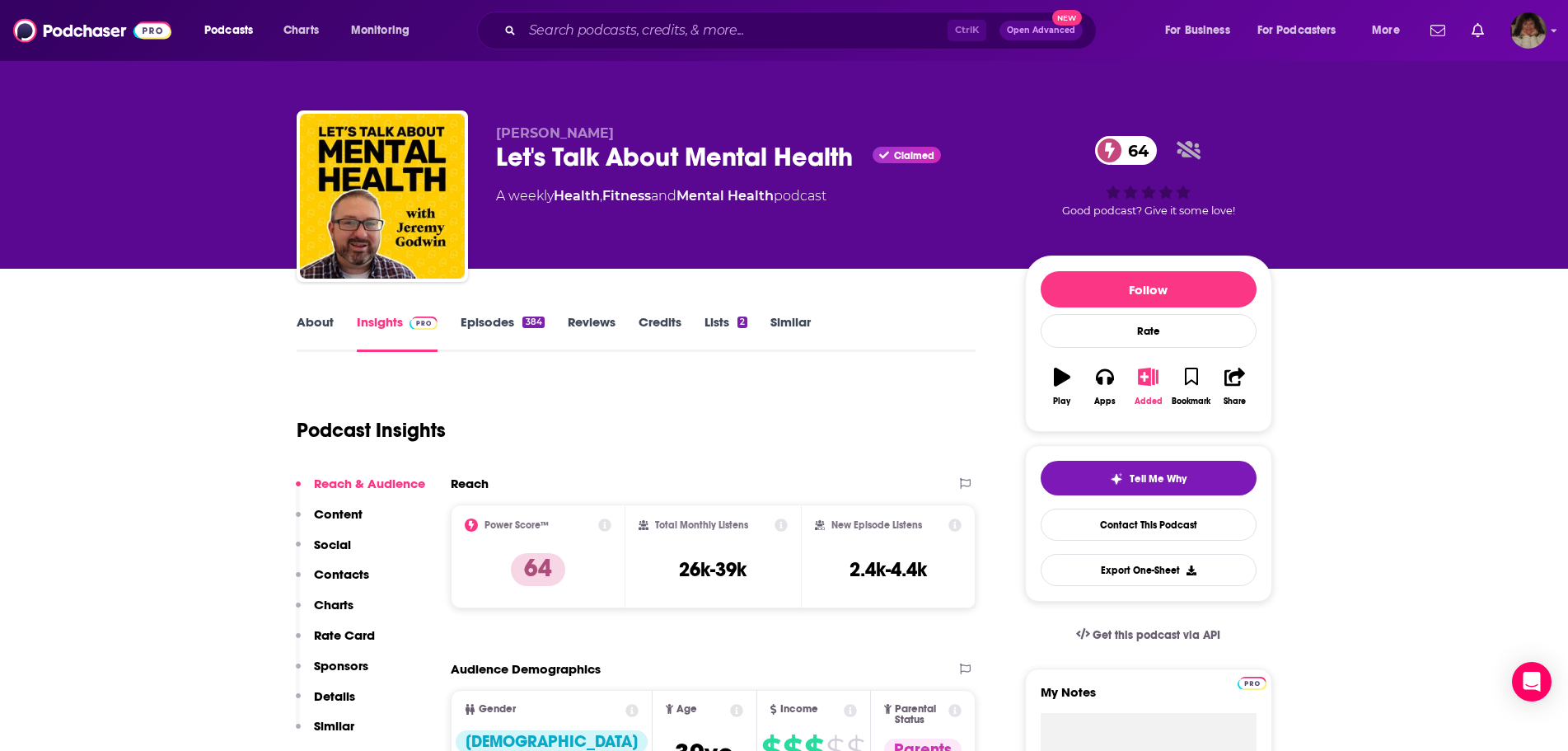
click at [1150, 386] on icon "button" at bounding box center [1147, 376] width 20 height 19
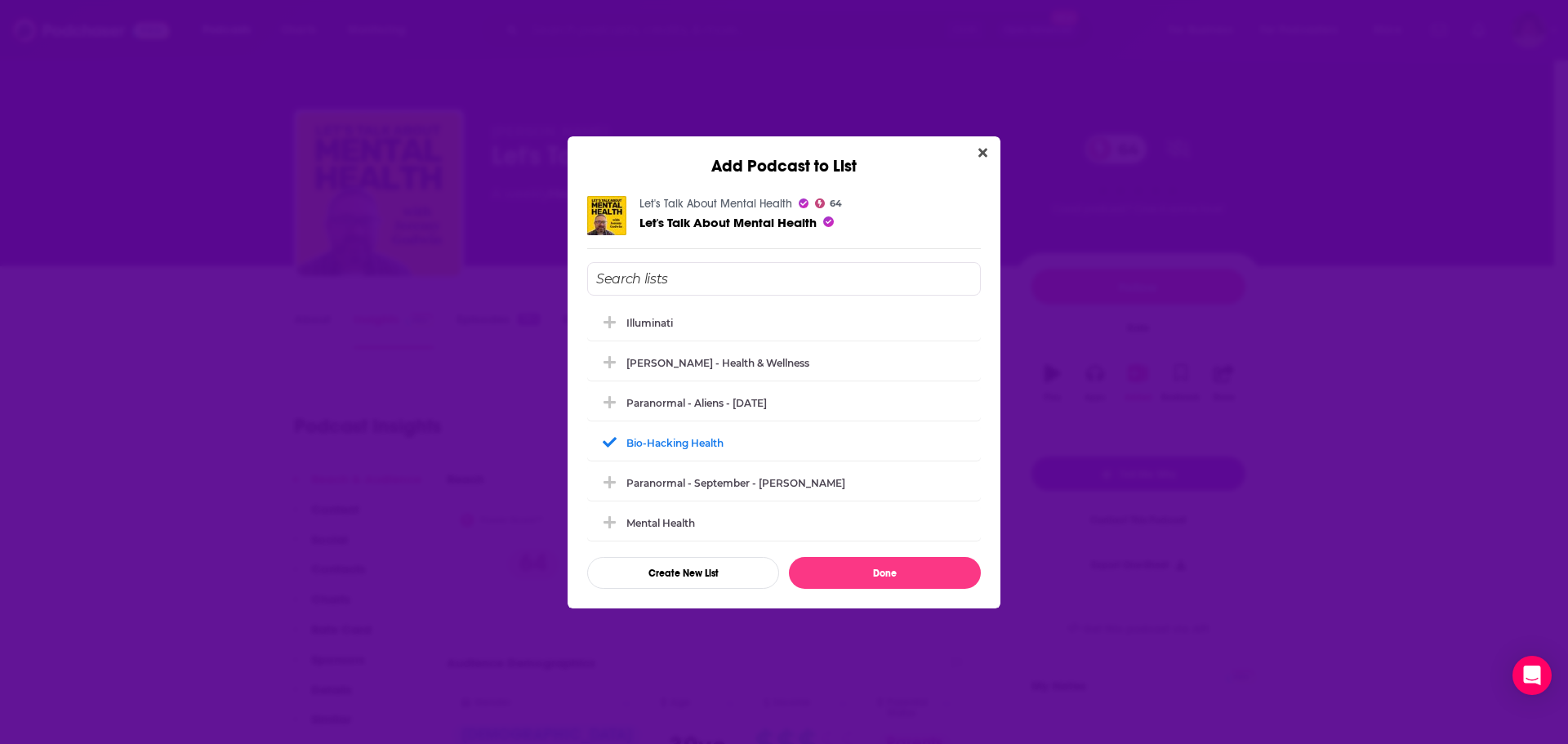
scroll to position [1284, 0]
click at [980, 146] on icon "Close" at bounding box center [982, 152] width 9 height 14
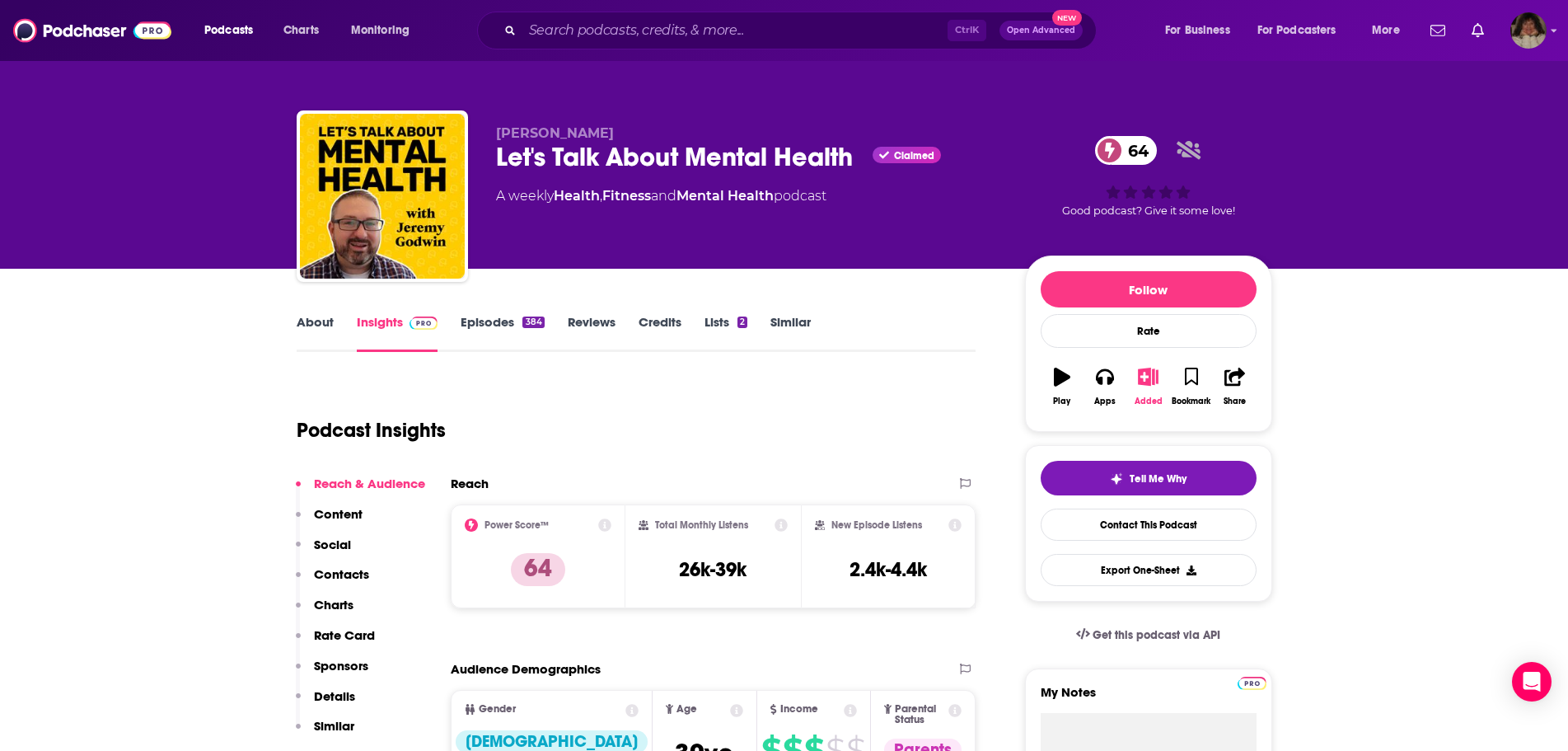
click at [1153, 382] on icon "button" at bounding box center [1147, 376] width 20 height 19
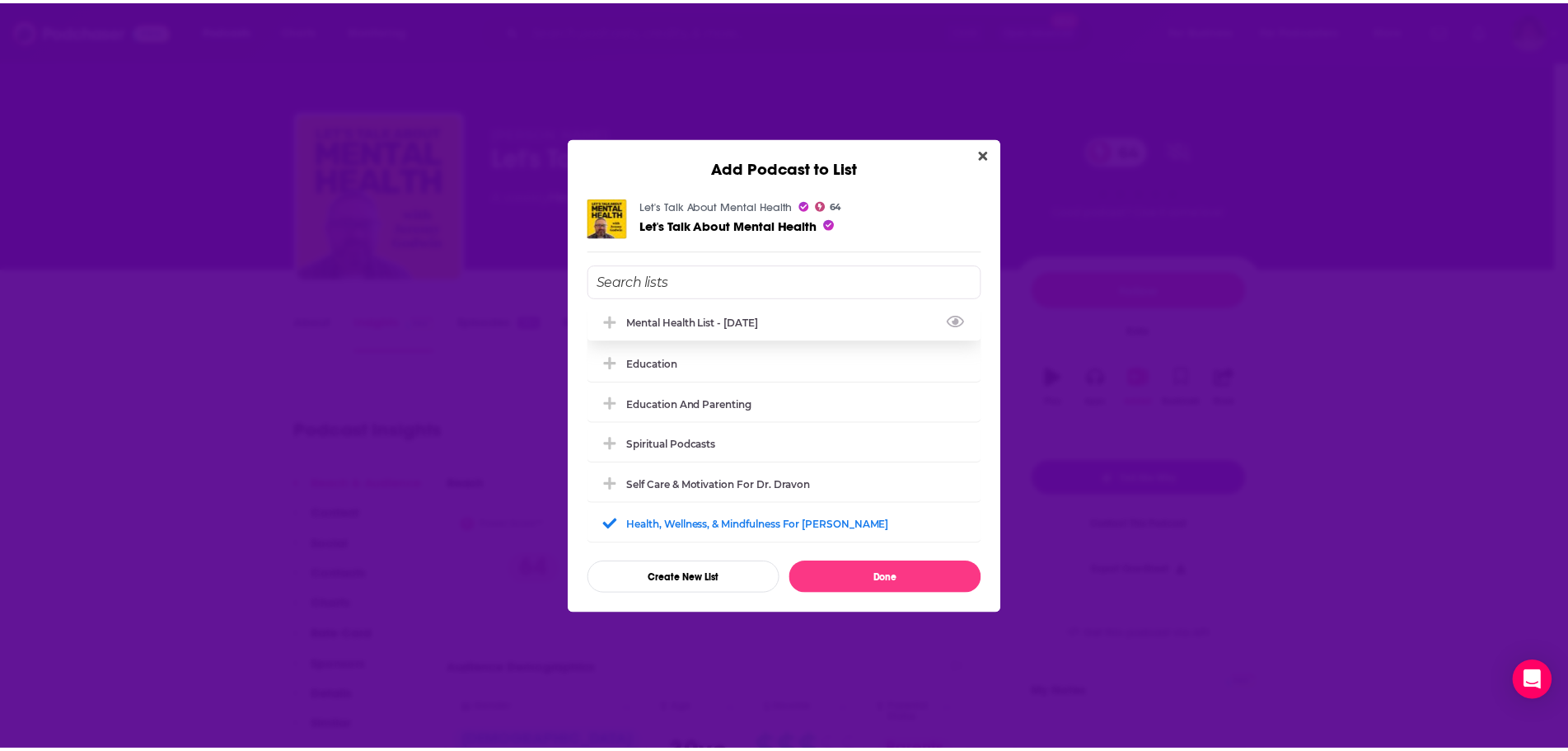
scroll to position [0, 0]
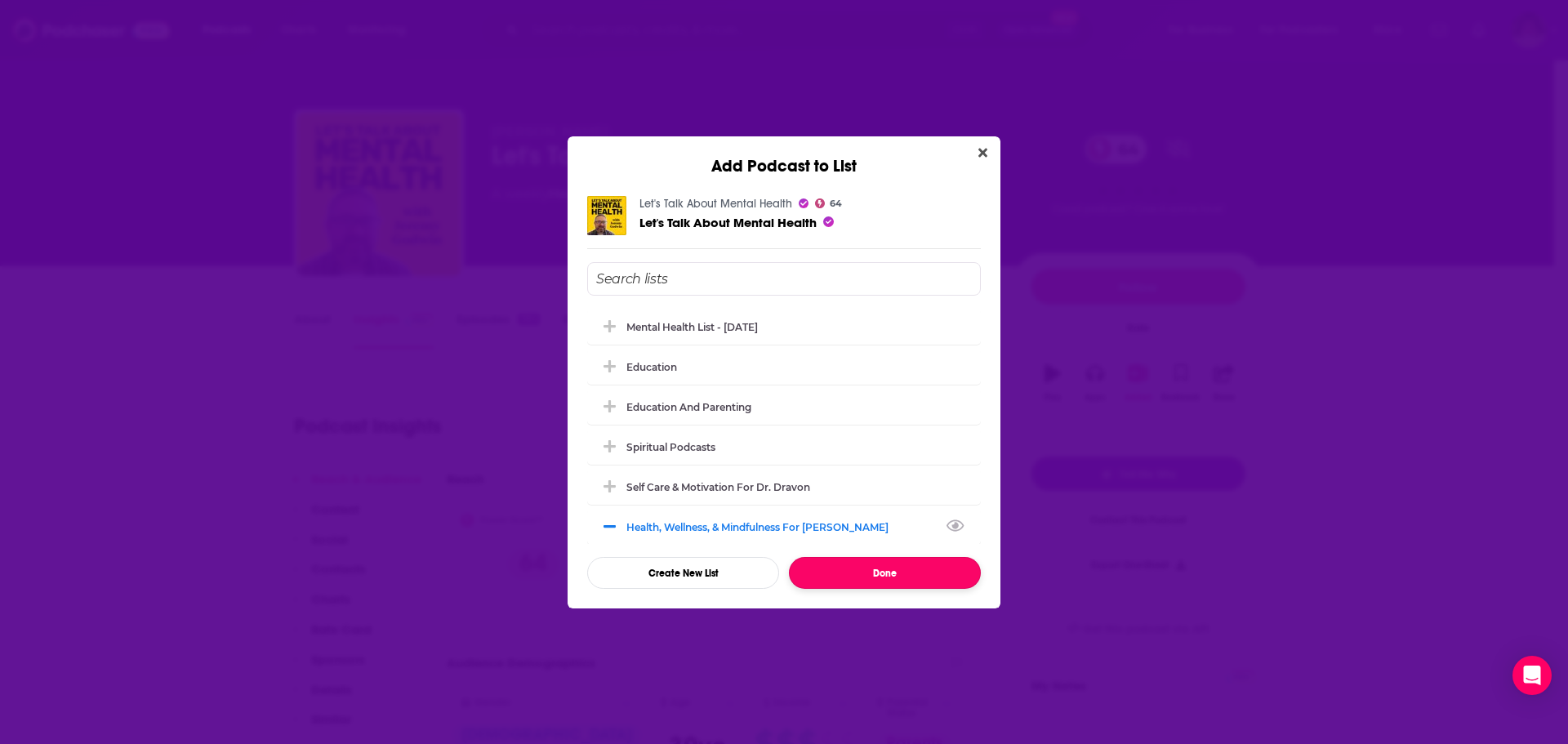
click at [894, 573] on button "Done" at bounding box center [884, 572] width 192 height 32
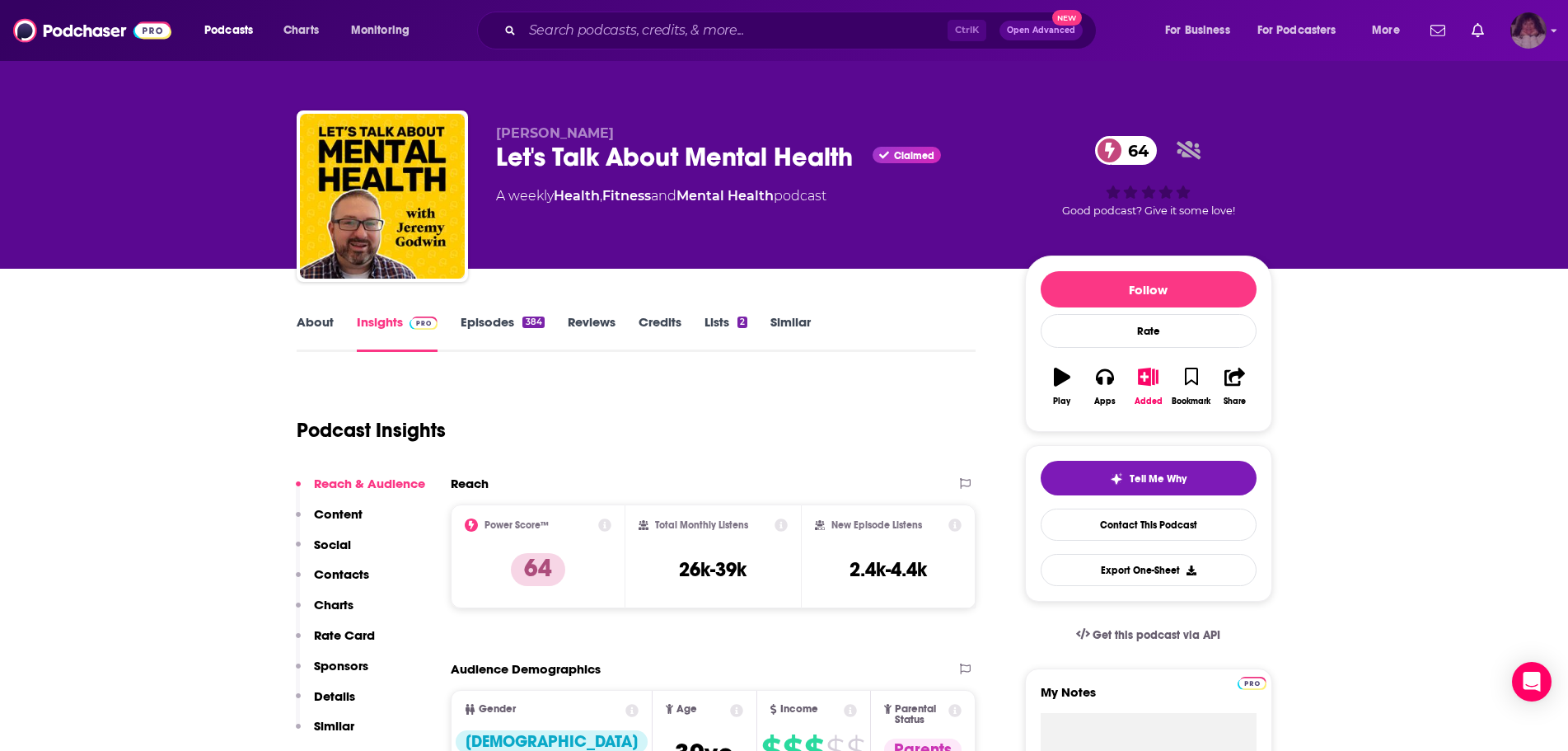
click at [1534, 37] on img "Logged in as angelport" at bounding box center [1527, 30] width 36 height 36
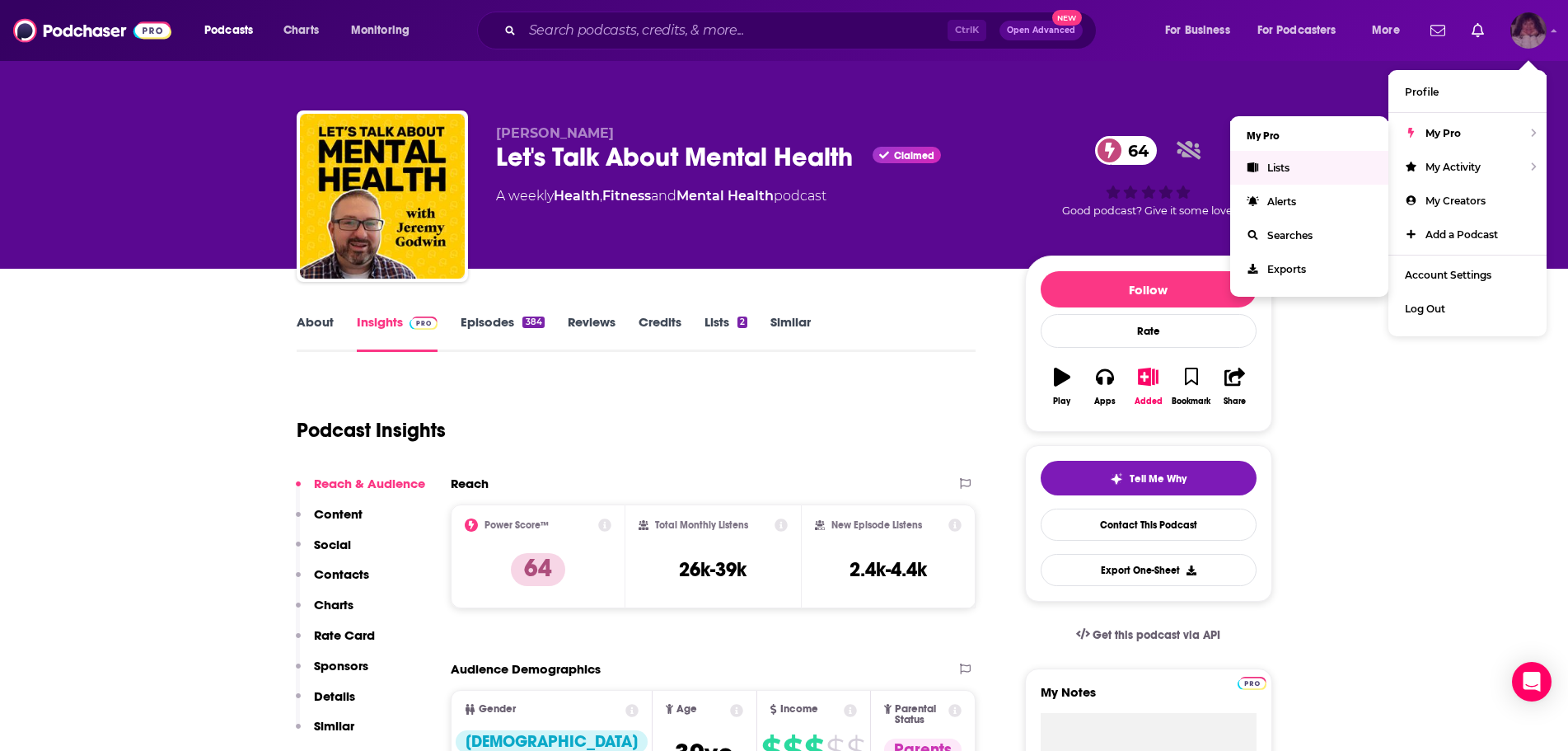
click at [1305, 165] on link "Lists" at bounding box center [1309, 168] width 158 height 34
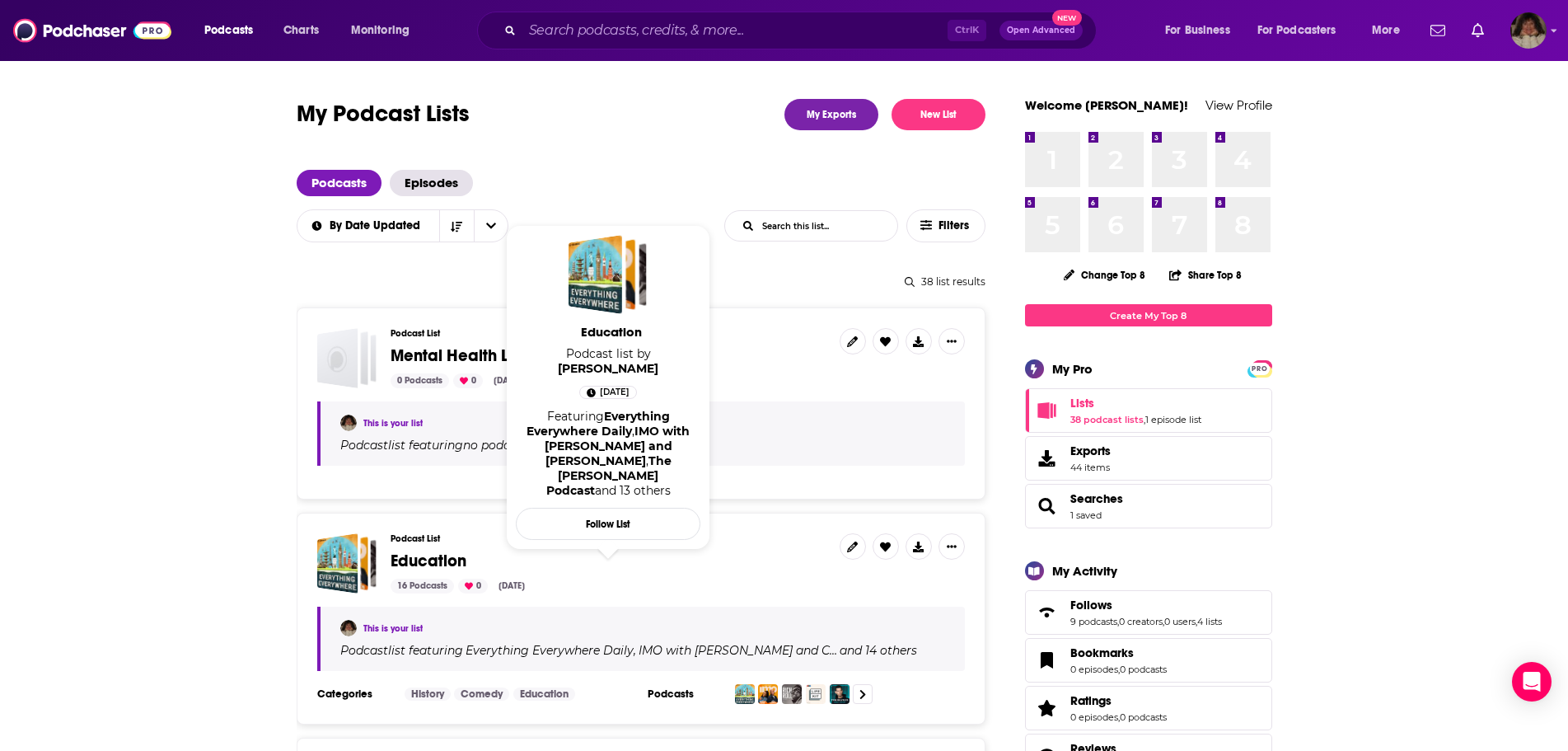
click at [435, 559] on span "Education" at bounding box center [429, 560] width 76 height 20
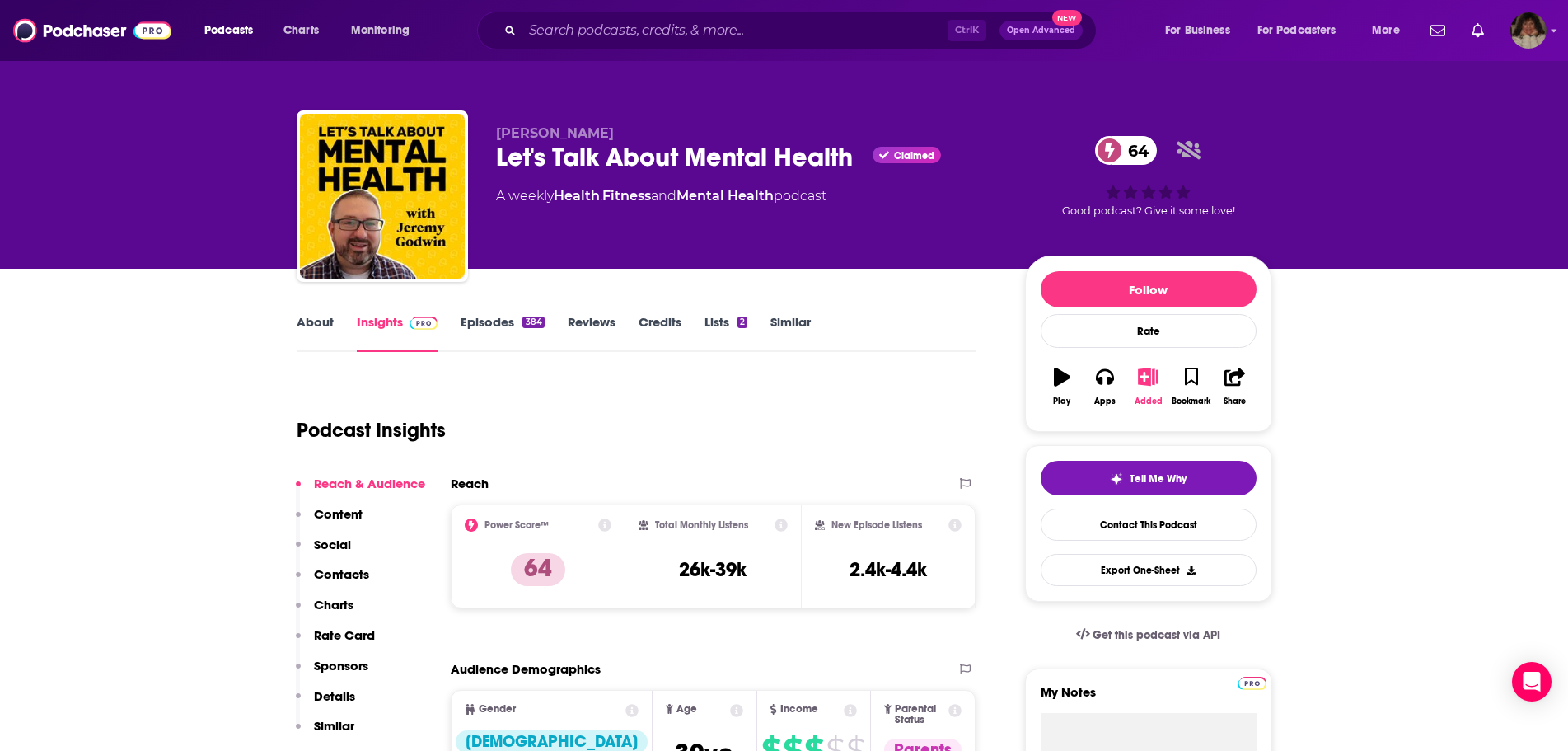
click at [1151, 371] on icon "button" at bounding box center [1147, 376] width 20 height 19
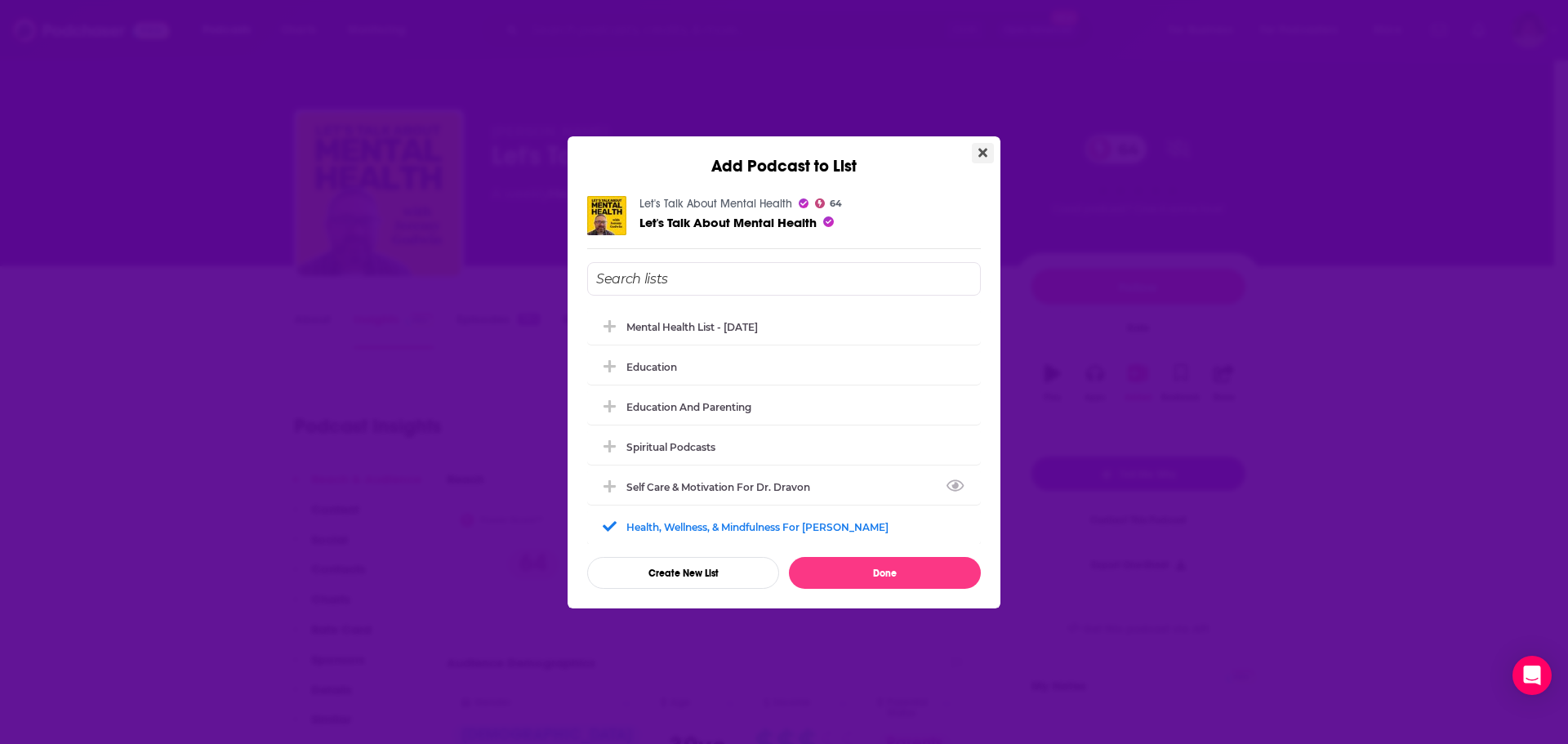
click at [986, 153] on icon "Close" at bounding box center [982, 152] width 9 height 9
